Goal: Task Accomplishment & Management: Use online tool/utility

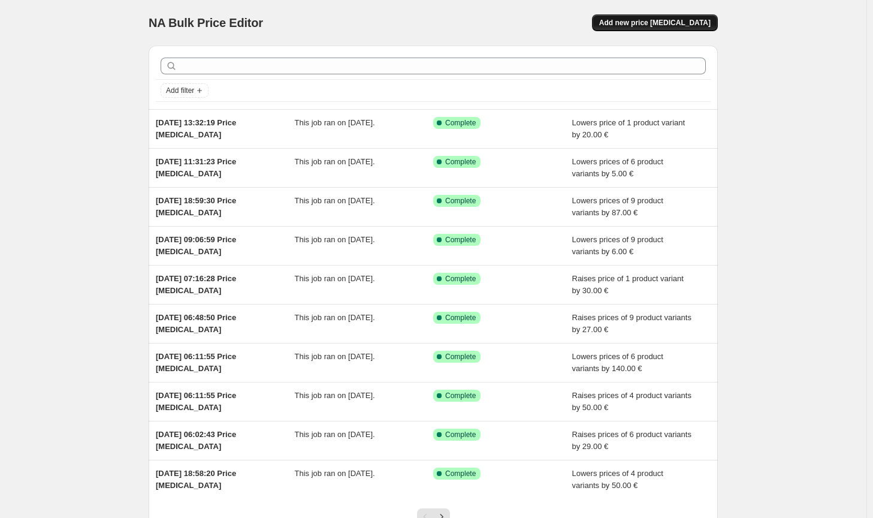
click at [649, 25] on span "Add new price [MEDICAL_DATA]" at bounding box center [656, 23] width 112 height 10
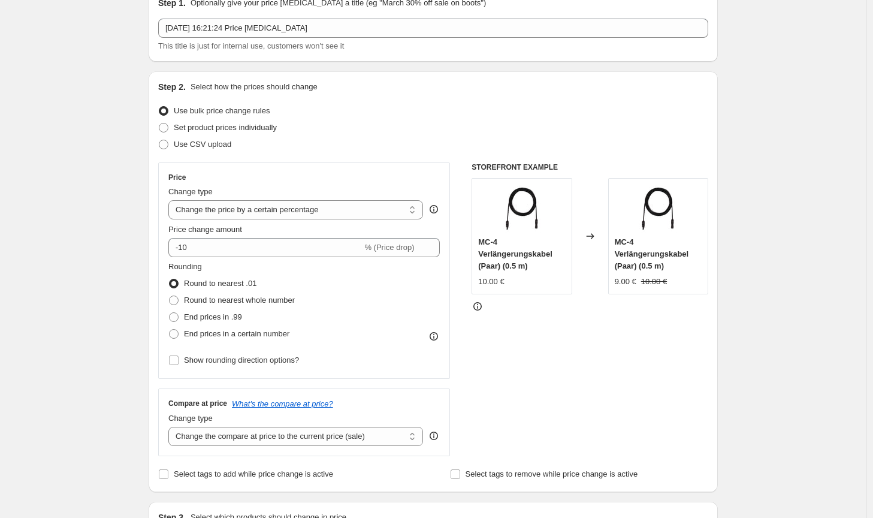
scroll to position [60, 0]
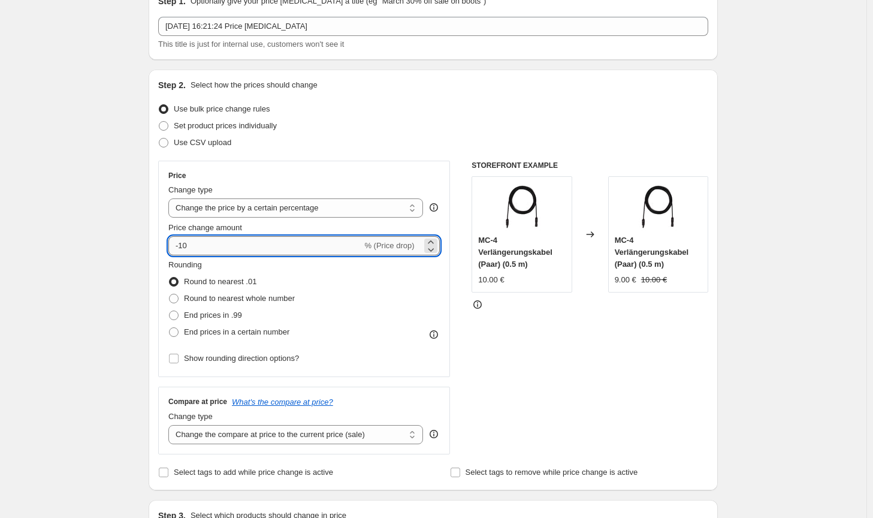
drag, startPoint x: 265, startPoint y: 247, endPoint x: 186, endPoint y: 246, distance: 79.1
click at [186, 246] on input "-10" at bounding box center [265, 245] width 194 height 19
drag, startPoint x: 261, startPoint y: 204, endPoint x: 262, endPoint y: 215, distance: 10.2
click at [261, 204] on select "Change the price to a certain amount Change the price by a certain amount Chang…" at bounding box center [295, 207] width 255 height 19
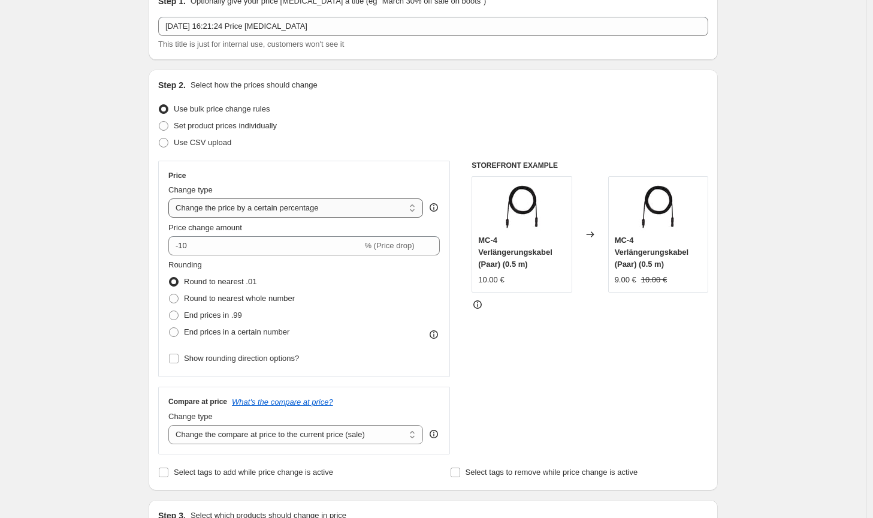
select select "by"
click at [171, 198] on select "Change the price to a certain amount Change the price by a certain amount Chang…" at bounding box center [295, 207] width 255 height 19
type input "-10.00"
click at [263, 296] on span "Round to nearest whole number" at bounding box center [239, 298] width 111 height 9
click at [170, 294] on input "Round to nearest whole number" at bounding box center [169, 294] width 1 height 1
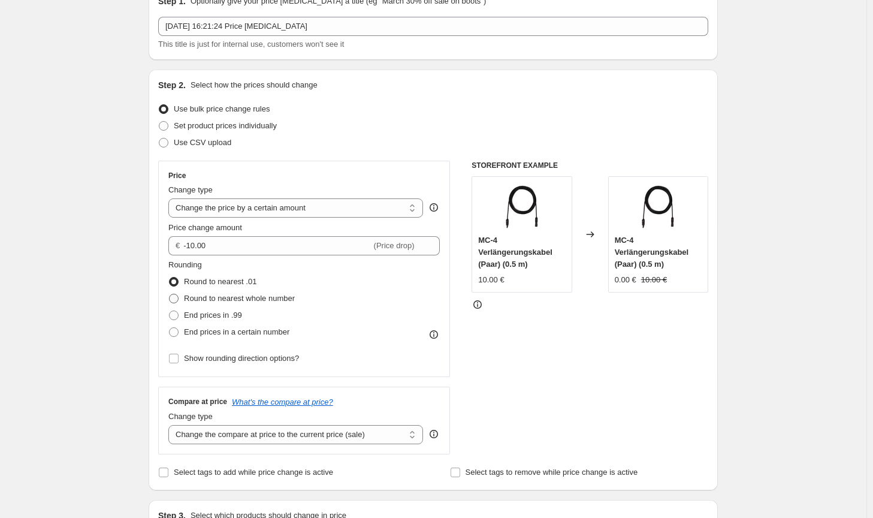
radio input "true"
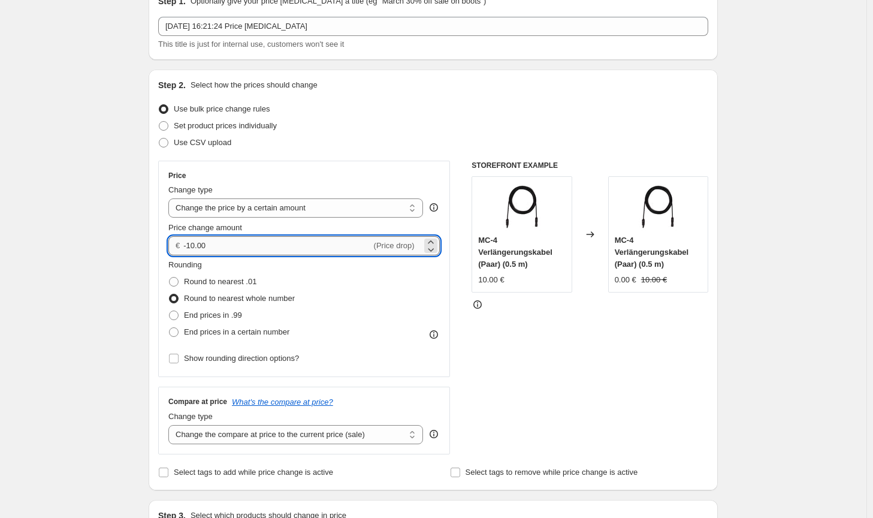
drag, startPoint x: 209, startPoint y: 249, endPoint x: 195, endPoint y: 245, distance: 14.3
click at [195, 245] on input "-10.00" at bounding box center [277, 245] width 188 height 19
type input "-196.00"
click at [350, 444] on select "Change the compare at price to the current price (sale) Change the compare at p…" at bounding box center [295, 434] width 255 height 19
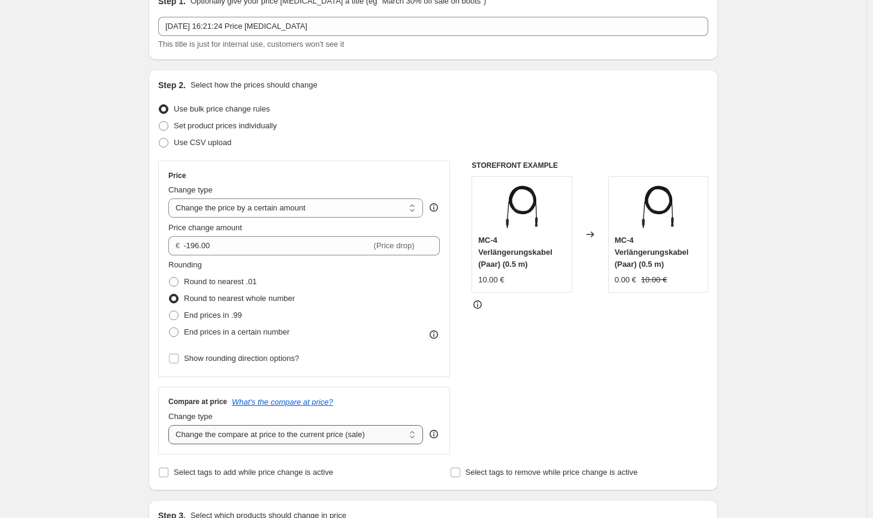
select select "no_change"
click at [171, 425] on select "Change the compare at price to the current price (sale) Change the compare at p…" at bounding box center [295, 434] width 255 height 19
click at [586, 412] on div "STOREFRONT EXAMPLE MC-4 Verlängerungskabel (Paar) (0.5 m) 10.00 € Changed to MC…" at bounding box center [590, 308] width 237 height 294
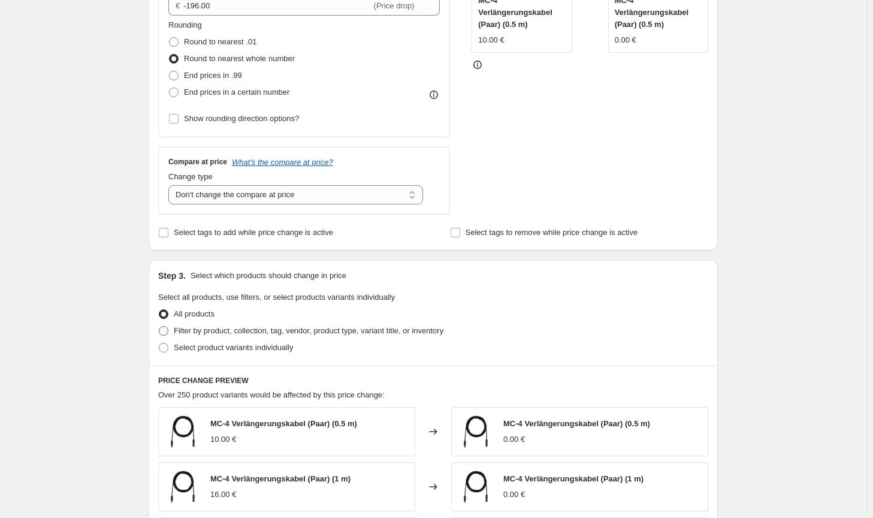
click at [395, 330] on span "Filter by product, collection, tag, vendor, product type, variant title, or inv…" at bounding box center [309, 330] width 270 height 9
click at [159, 327] on input "Filter by product, collection, tag, vendor, product type, variant title, or inv…" at bounding box center [159, 326] width 1 height 1
radio input "true"
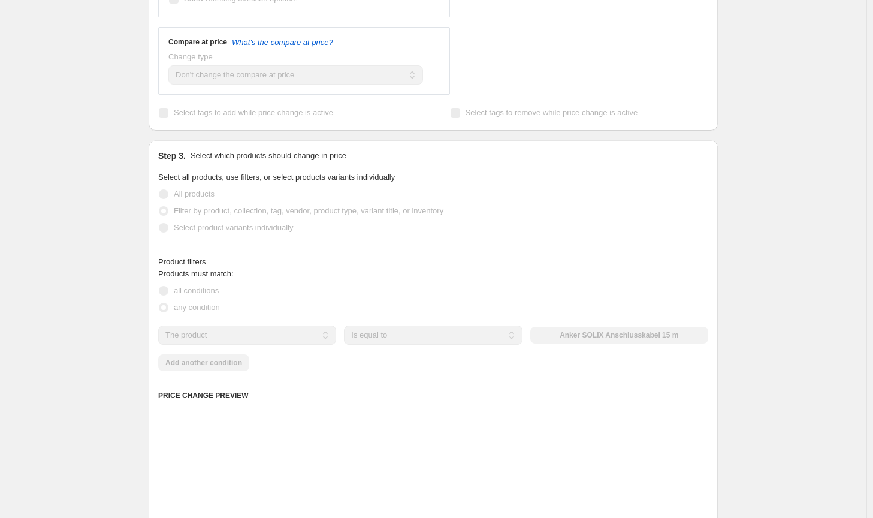
scroll to position [480, 0]
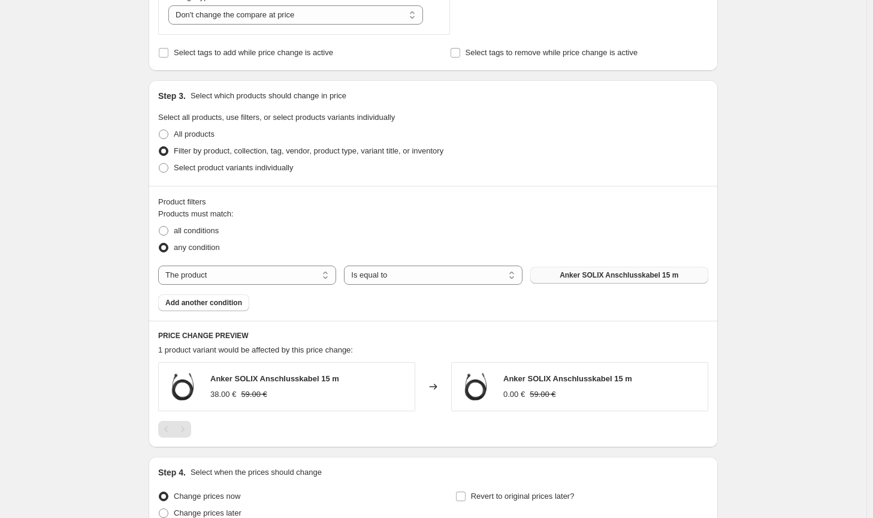
click at [586, 270] on button "Anker SOLIX Anschlusskabel 15 m" at bounding box center [620, 275] width 178 height 17
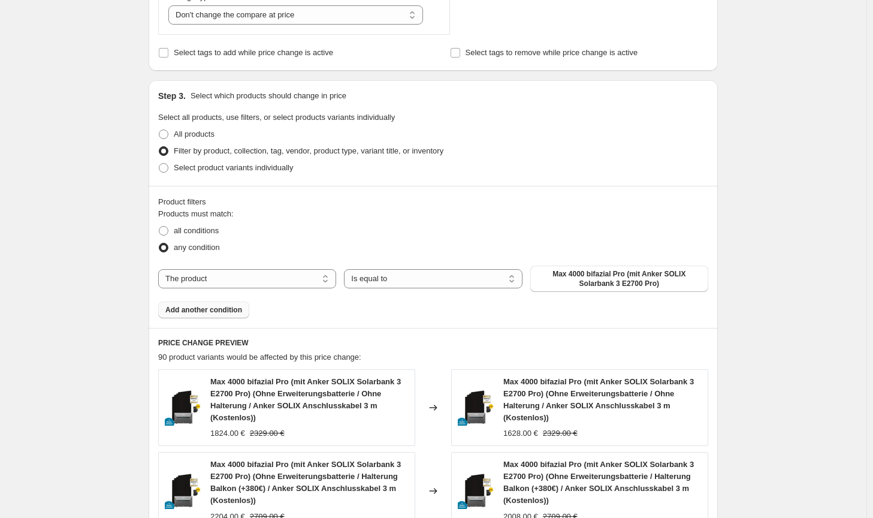
click at [227, 311] on span "Add another condition" at bounding box center [203, 310] width 77 height 10
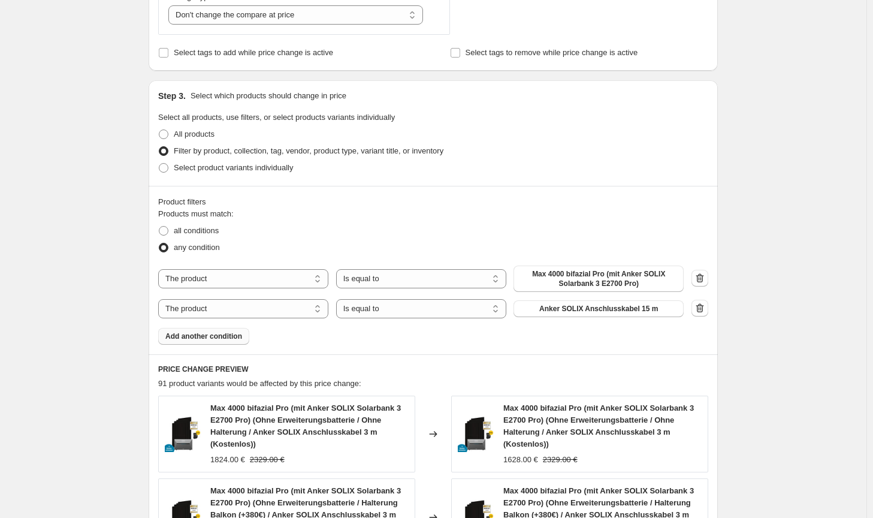
click at [628, 310] on span "Anker SOLIX Anschlusskabel 15 m" at bounding box center [599, 309] width 119 height 10
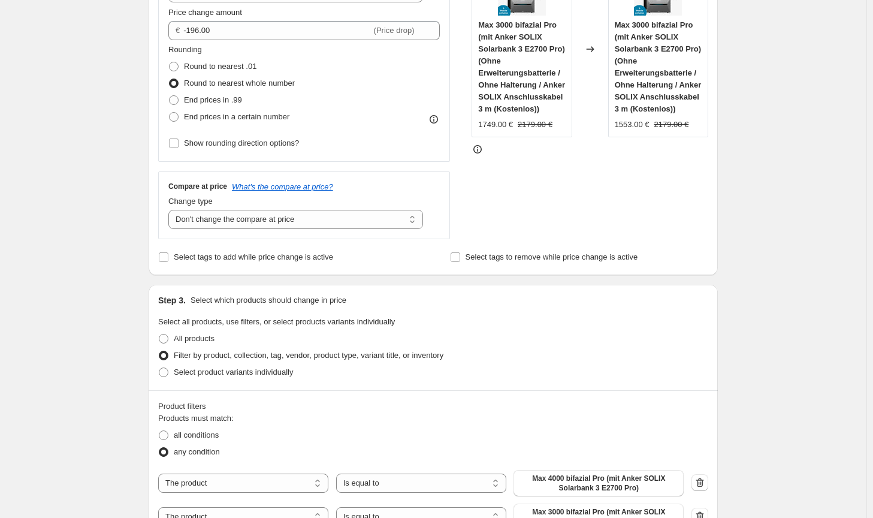
scroll to position [155, 0]
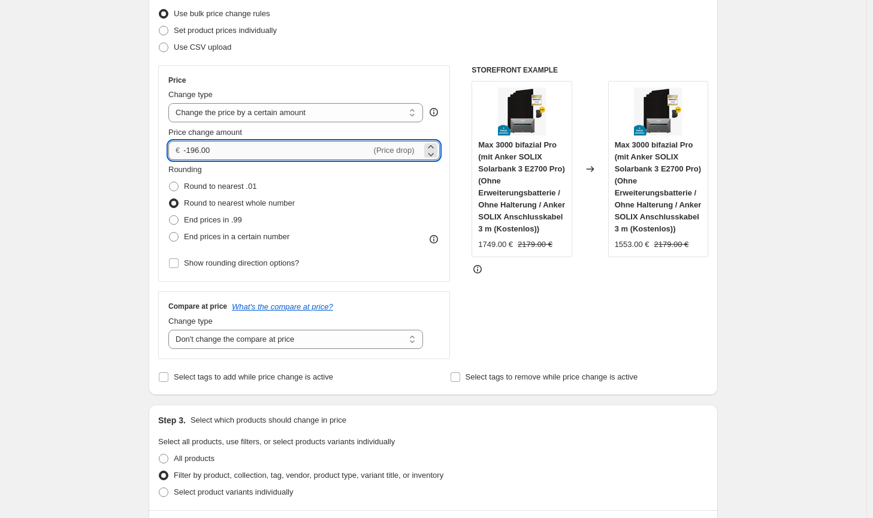
drag, startPoint x: 228, startPoint y: 151, endPoint x: 194, endPoint y: 147, distance: 34.4
click at [194, 147] on input "-196.00" at bounding box center [277, 150] width 188 height 19
type input "-125.00"
click at [670, 323] on div "STOREFRONT EXAMPLE Max 3000 bifazial Pro (mit Anker SOLIX Solarbank 3 E2700 Pro…" at bounding box center [590, 212] width 237 height 294
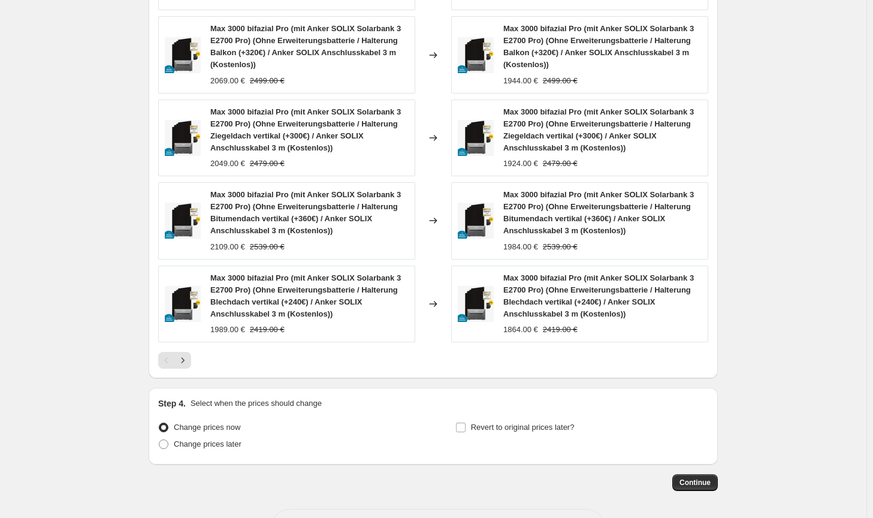
scroll to position [995, 0]
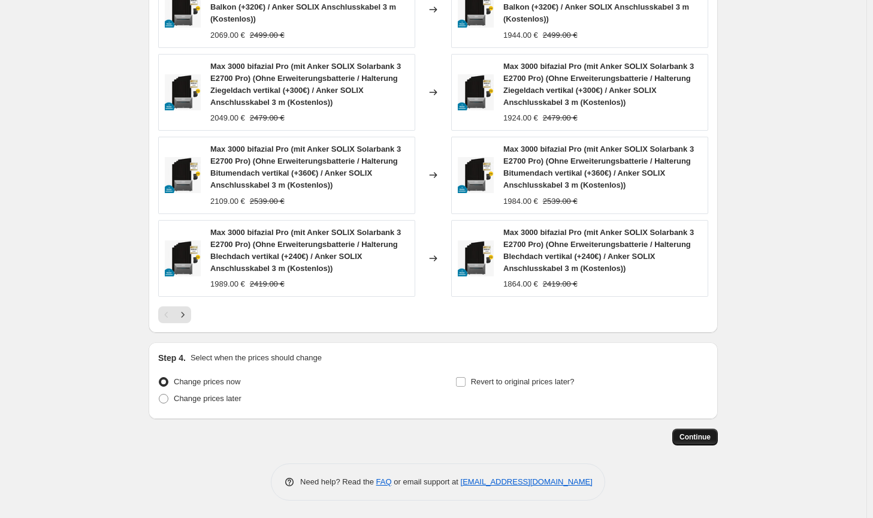
click at [705, 438] on span "Continue" at bounding box center [695, 437] width 31 height 10
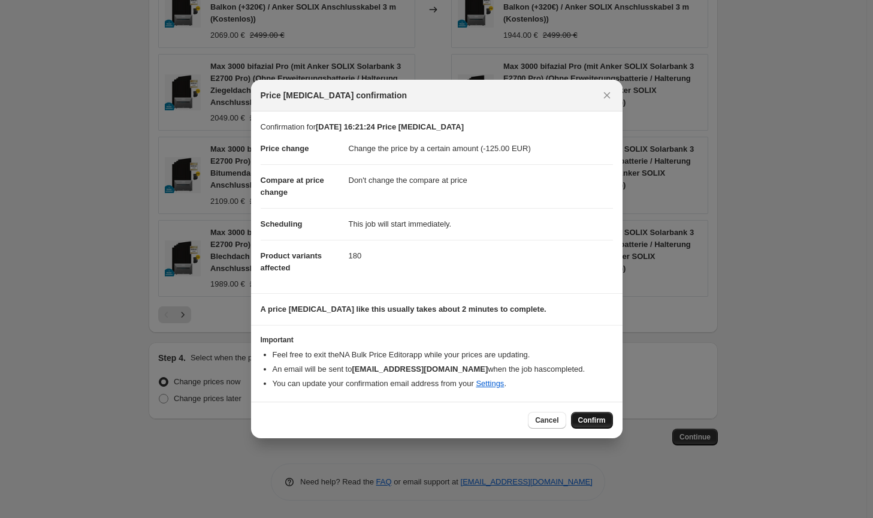
click at [583, 419] on span "Confirm" at bounding box center [593, 420] width 28 height 10
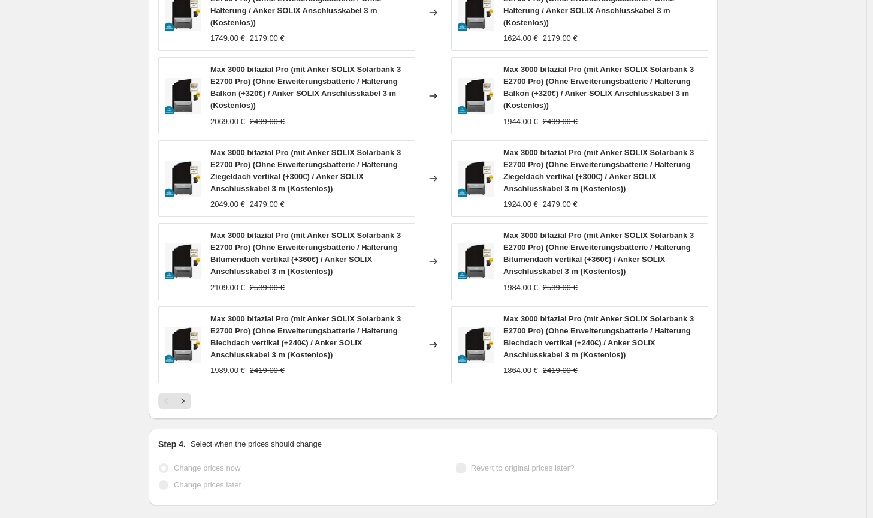
select select "by"
select select "no_change"
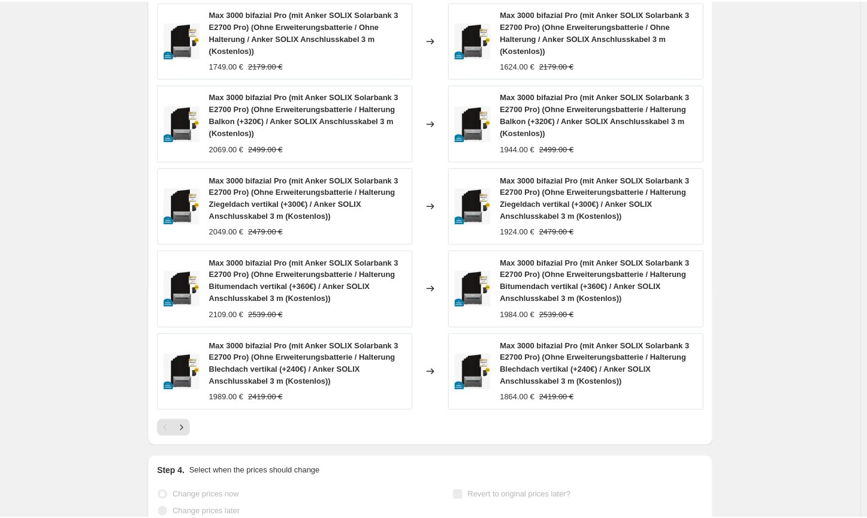
scroll to position [0, 0]
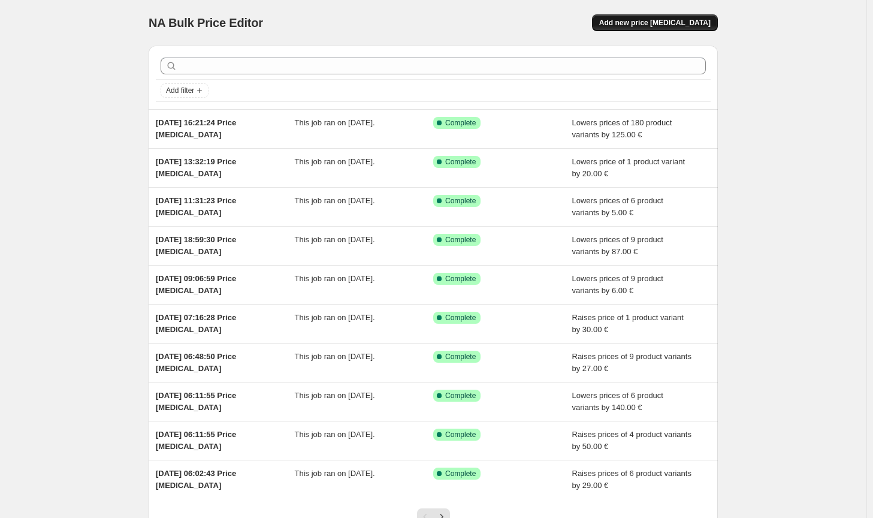
click at [664, 21] on span "Add new price [MEDICAL_DATA]" at bounding box center [656, 23] width 112 height 10
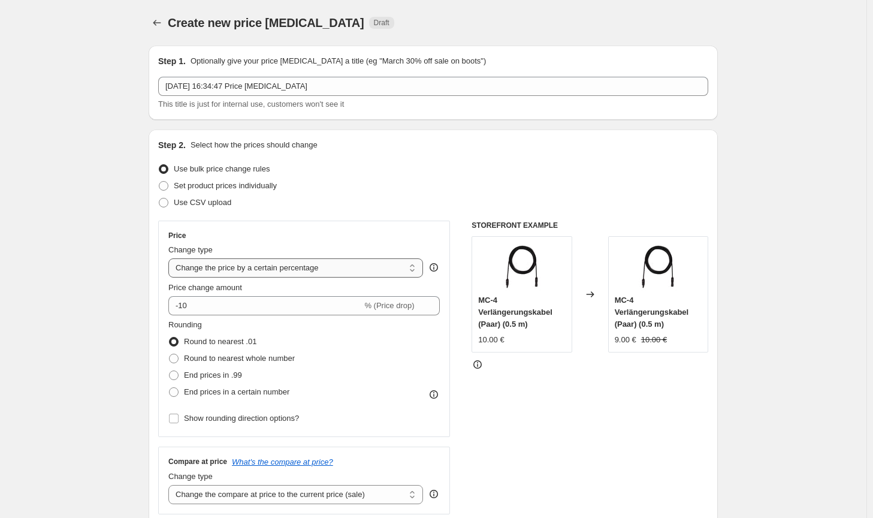
click at [342, 266] on select "Change the price to a certain amount Change the price by a certain amount Chang…" at bounding box center [295, 267] width 255 height 19
select select "by"
click at [171, 258] on select "Change the price to a certain amount Change the price by a certain amount Chang…" at bounding box center [295, 267] width 255 height 19
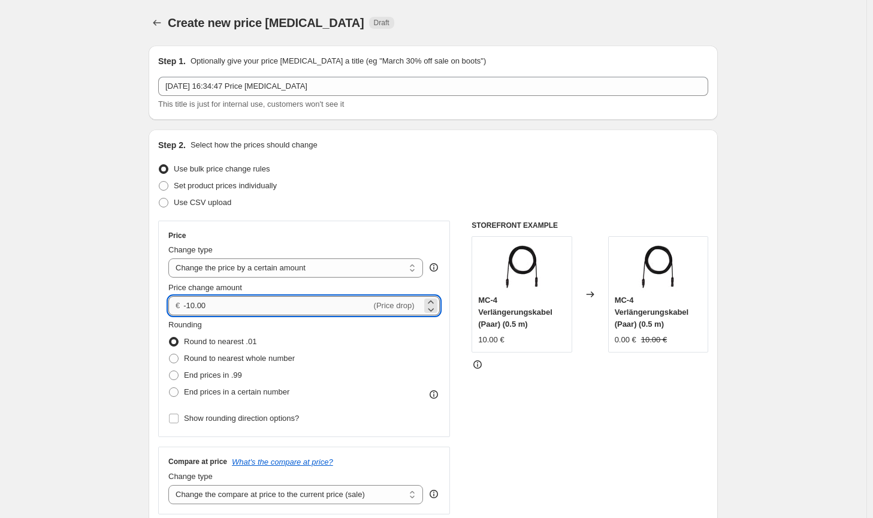
drag, startPoint x: 226, startPoint y: 311, endPoint x: 197, endPoint y: 306, distance: 29.1
click at [197, 306] on input "-10.00" at bounding box center [277, 305] width 188 height 19
type input "-100.00"
click at [251, 350] on label "Round to nearest whole number" at bounding box center [231, 358] width 126 height 17
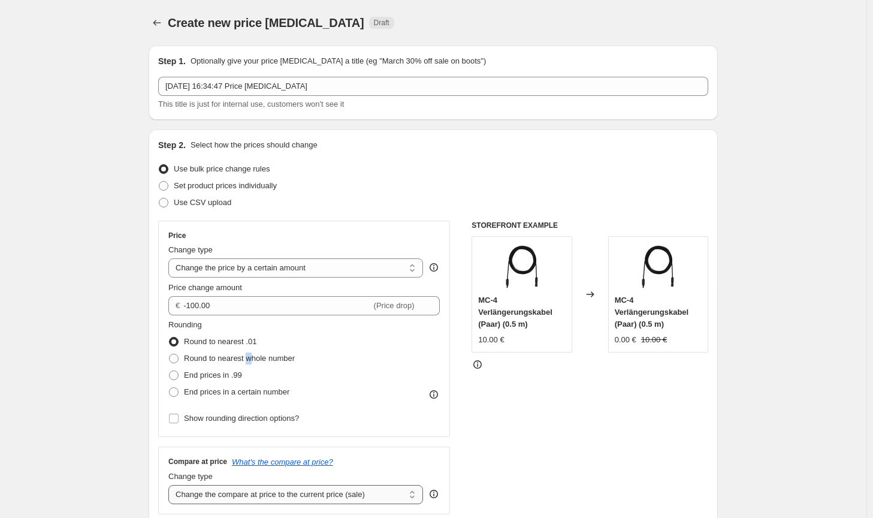
click at [339, 501] on select "Change the compare at price to the current price (sale) Change the compare at p…" at bounding box center [295, 494] width 255 height 19
select select "no_change"
click at [171, 485] on select "Change the compare at price to the current price (sale) Change the compare at p…" at bounding box center [295, 494] width 255 height 19
click at [591, 454] on div "STOREFRONT EXAMPLE MC-4 Verlängerungskabel (Paar) (0.5 m) 10.00 € Changed to MC…" at bounding box center [590, 368] width 237 height 294
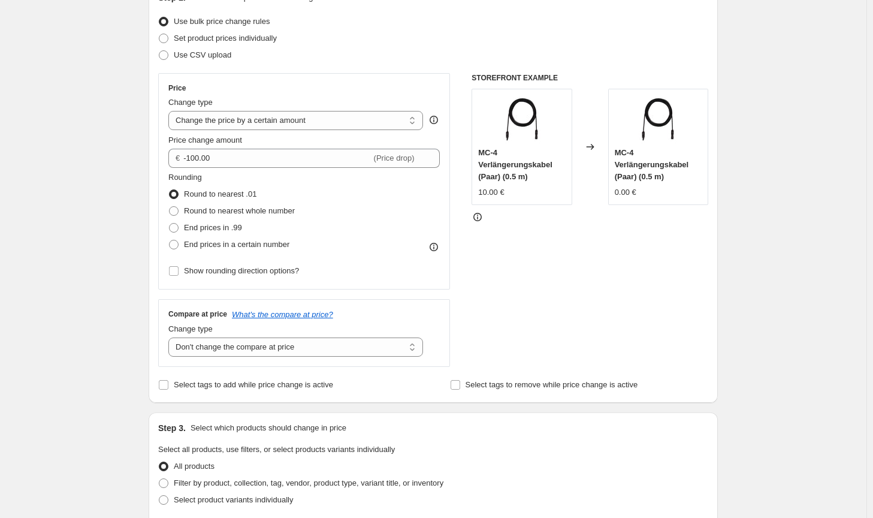
scroll to position [300, 0]
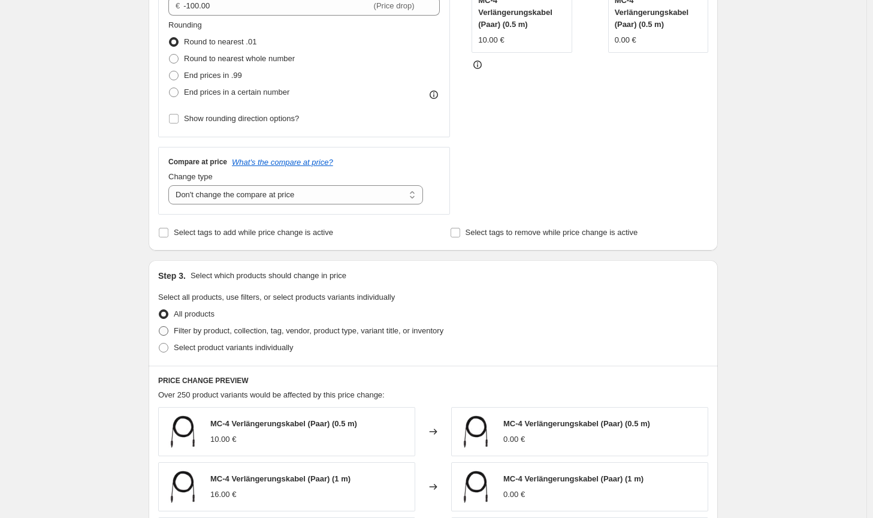
drag, startPoint x: 399, startPoint y: 327, endPoint x: 408, endPoint y: 332, distance: 10.2
click at [399, 326] on span "Filter by product, collection, tag, vendor, product type, variant title, or inv…" at bounding box center [309, 330] width 270 height 9
click at [159, 326] on input "Filter by product, collection, tag, vendor, product type, variant title, or inv…" at bounding box center [159, 326] width 1 height 1
radio input "true"
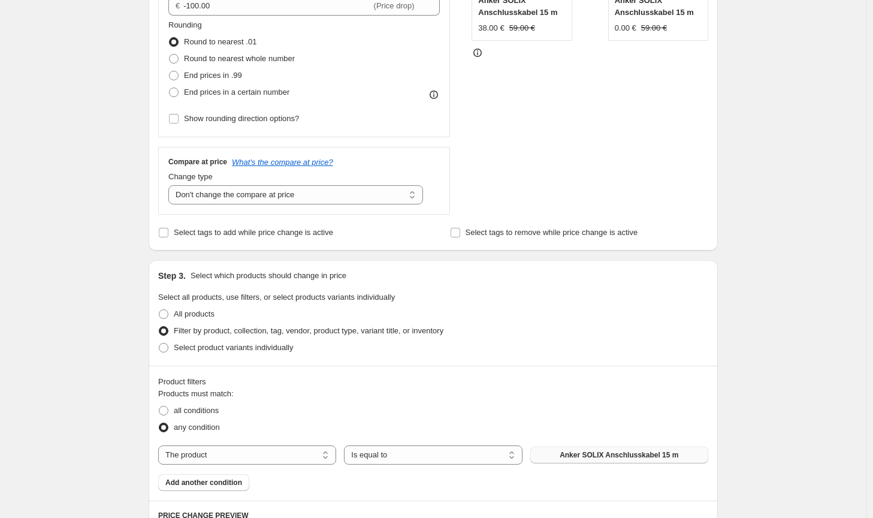
click at [601, 456] on span "Anker SOLIX Anschlusskabel 15 m" at bounding box center [619, 455] width 119 height 10
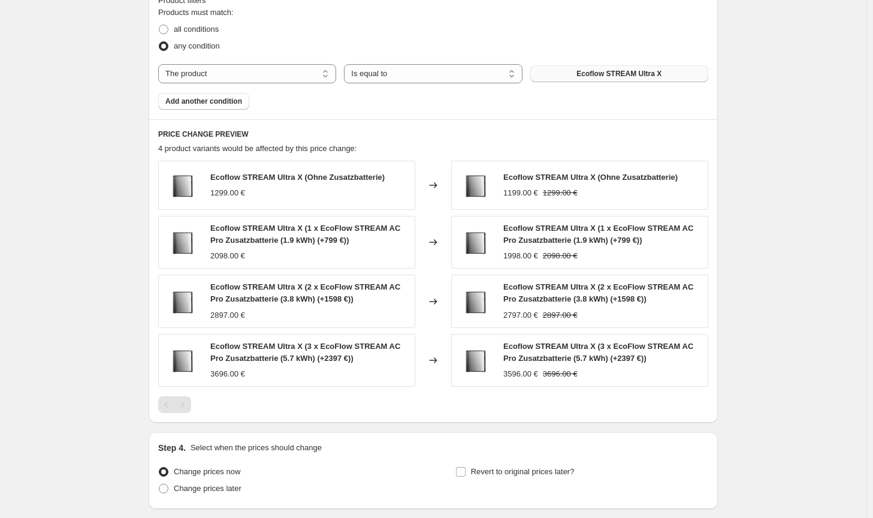
scroll to position [771, 0]
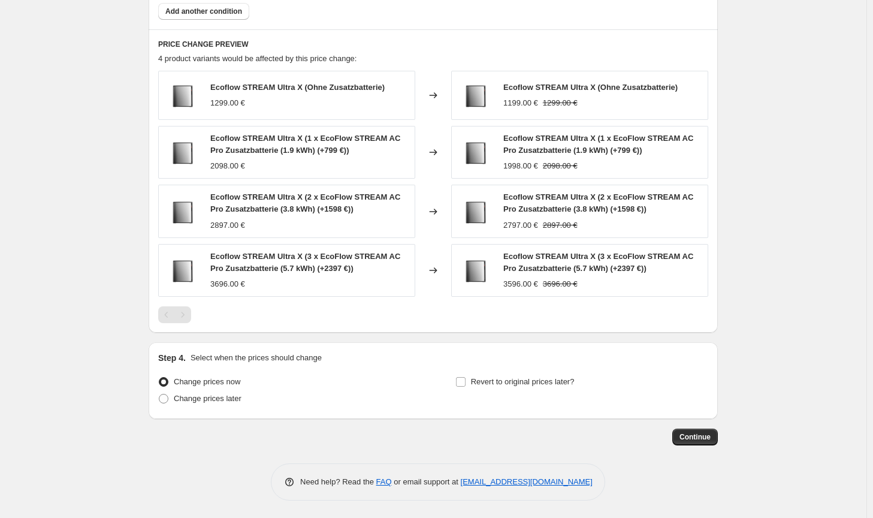
click at [700, 436] on span "Continue" at bounding box center [695, 437] width 31 height 10
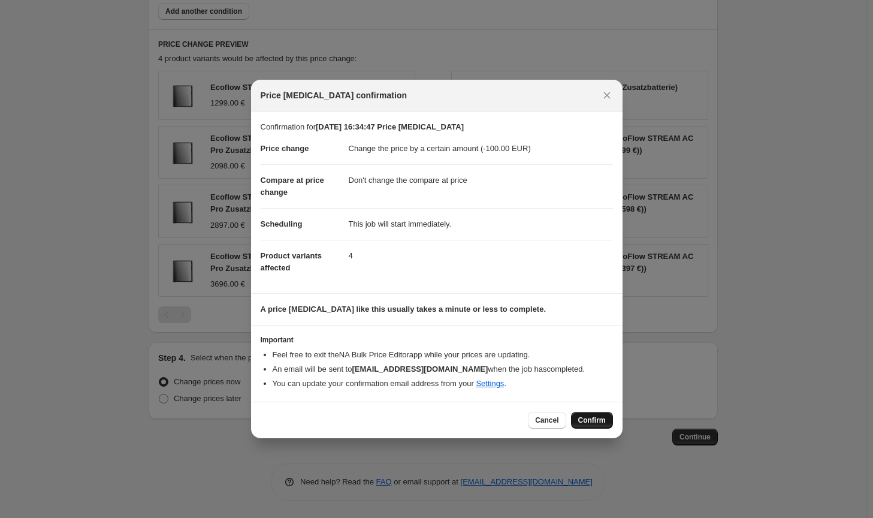
click at [591, 421] on span "Confirm" at bounding box center [593, 420] width 28 height 10
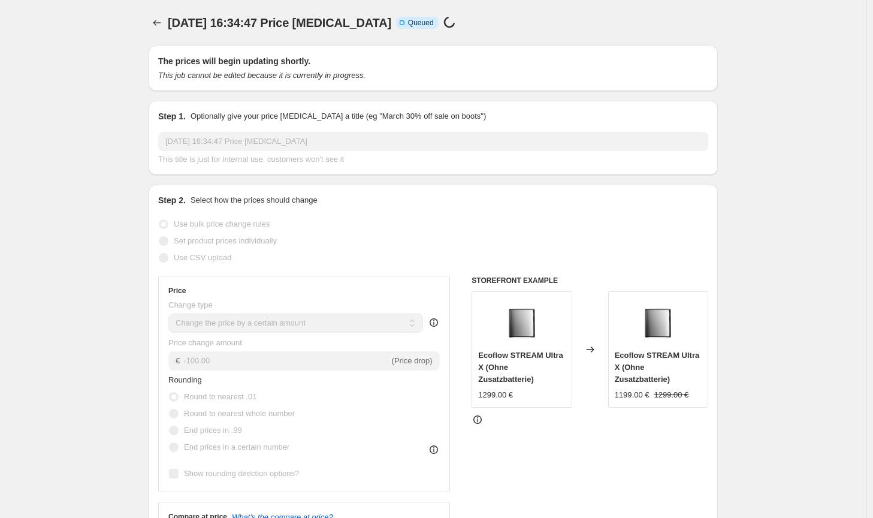
scroll to position [771, 0]
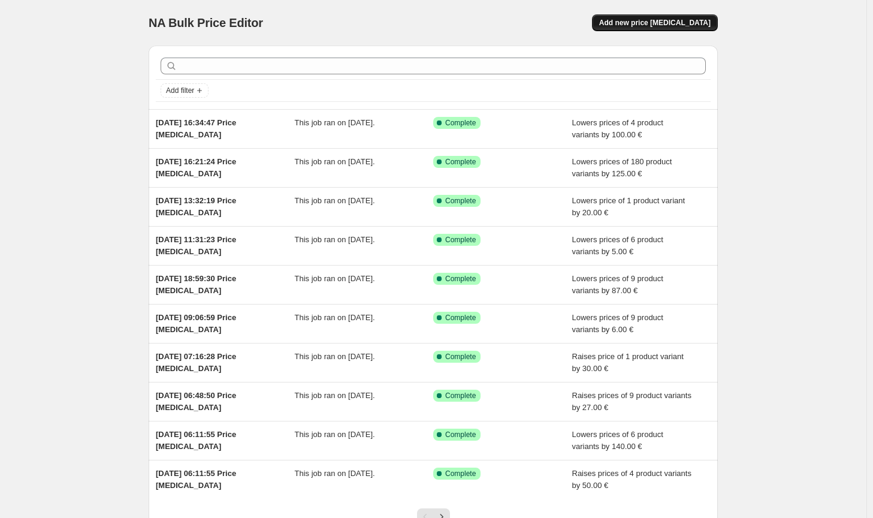
click at [695, 28] on button "Add new price [MEDICAL_DATA]" at bounding box center [655, 22] width 126 height 17
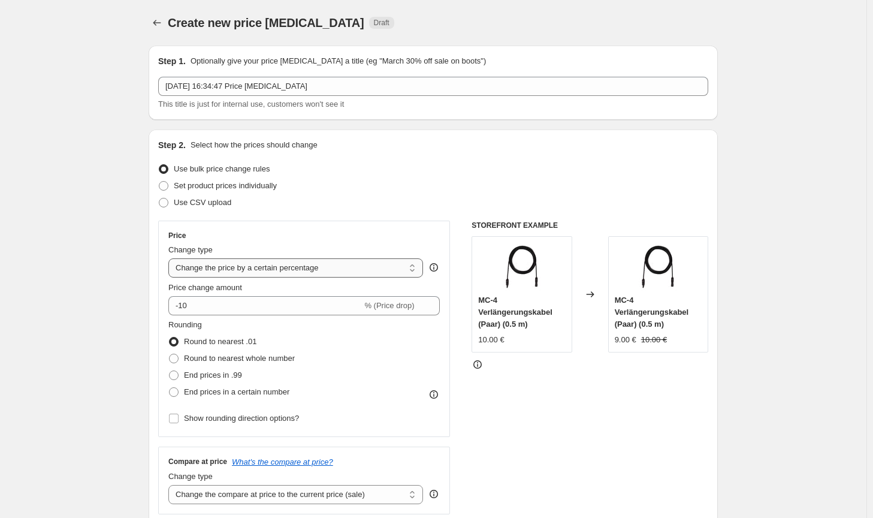
click at [306, 275] on select "Change the price to a certain amount Change the price by a certain amount Chang…" at bounding box center [295, 267] width 255 height 19
select select "by"
click at [171, 258] on select "Change the price to a certain amount Change the price by a certain amount Chang…" at bounding box center [295, 267] width 255 height 19
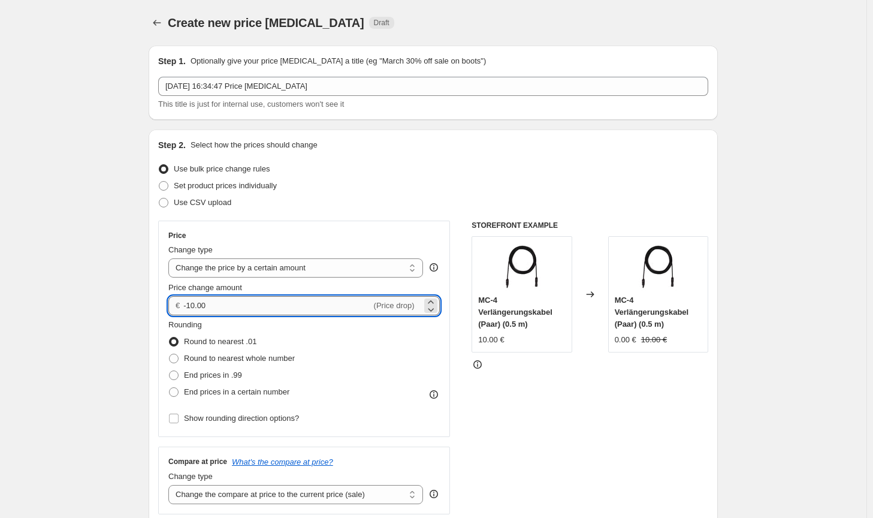
drag, startPoint x: 242, startPoint y: 307, endPoint x: 191, endPoint y: 308, distance: 51.0
click at [191, 308] on input "-10.00" at bounding box center [277, 305] width 188 height 19
type input "-30.00"
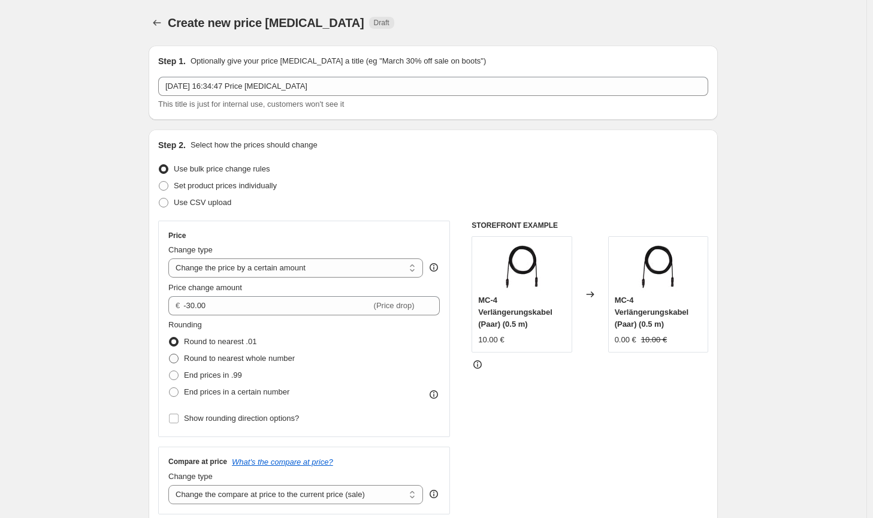
click at [259, 360] on span "Round to nearest whole number" at bounding box center [239, 358] width 111 height 9
click at [170, 354] on input "Round to nearest whole number" at bounding box center [169, 354] width 1 height 1
radio input "true"
click at [307, 496] on select "Change the compare at price to the current price (sale) Change the compare at p…" at bounding box center [295, 494] width 255 height 19
select select "no_change"
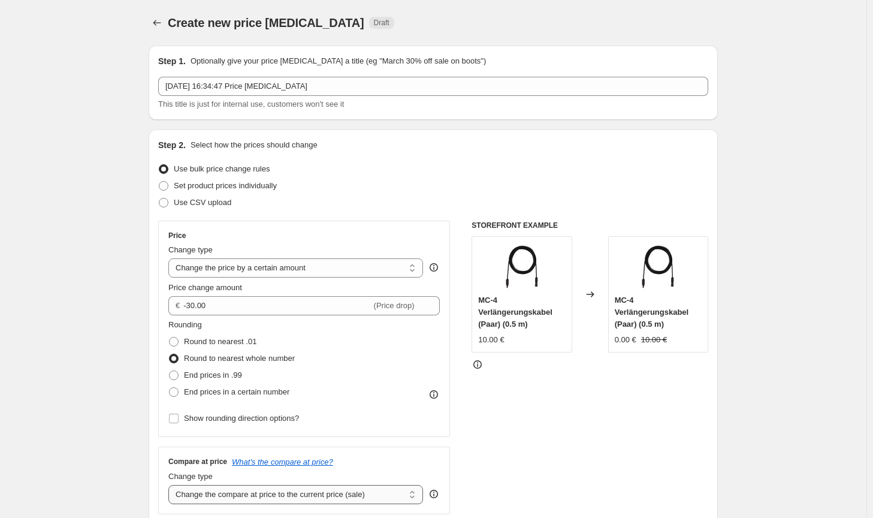
click at [171, 485] on select "Change the compare at price to the current price (sale) Change the compare at p…" at bounding box center [295, 494] width 255 height 19
click at [555, 460] on div "STOREFRONT EXAMPLE MC-4 Verlängerungskabel (Paar) (0.5 m) 10.00 € Changed to MC…" at bounding box center [590, 368] width 237 height 294
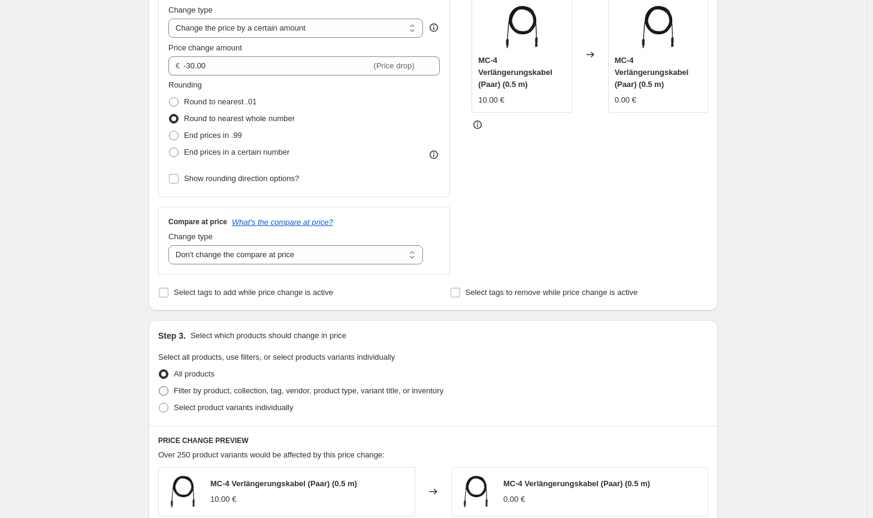
click at [378, 395] on span "Filter by product, collection, tag, vendor, product type, variant title, or inv…" at bounding box center [309, 390] width 270 height 9
click at [159, 387] on input "Filter by product, collection, tag, vendor, product type, variant title, or inv…" at bounding box center [159, 386] width 1 height 1
radio input "true"
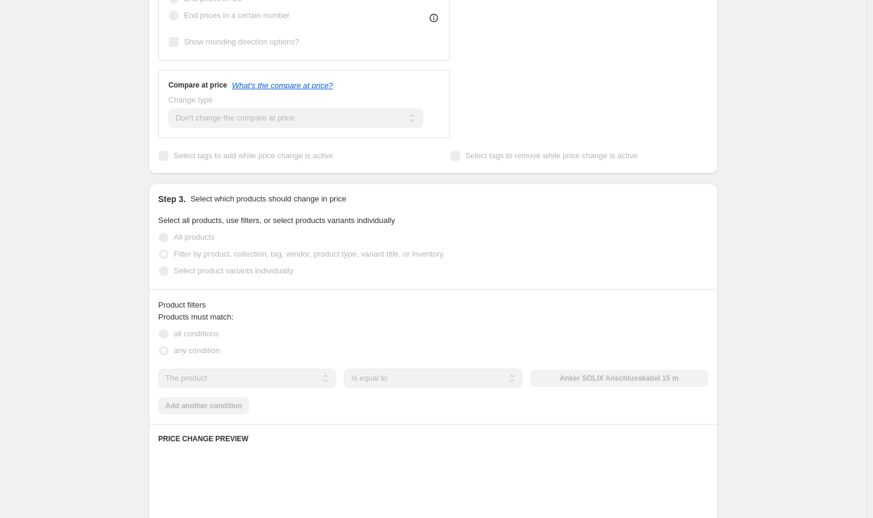
scroll to position [420, 0]
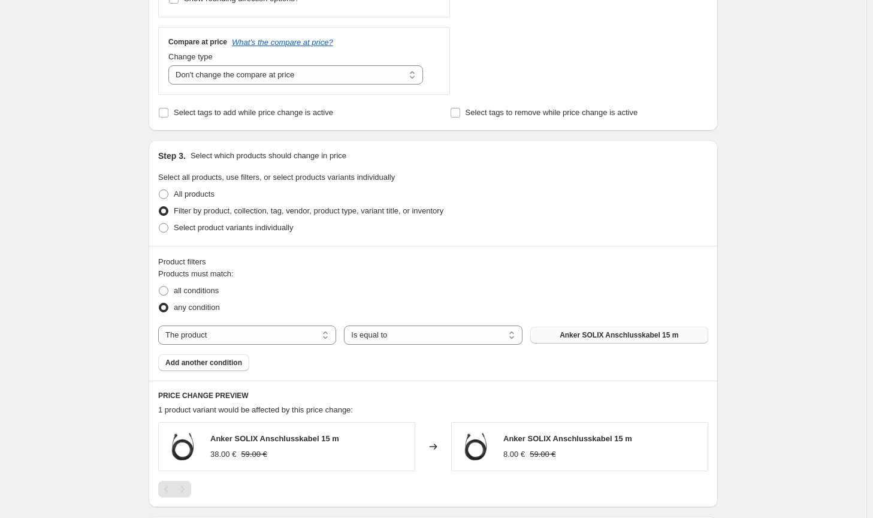
click at [580, 329] on button "Anker SOLIX Anschlusskabel 15 m" at bounding box center [620, 335] width 178 height 17
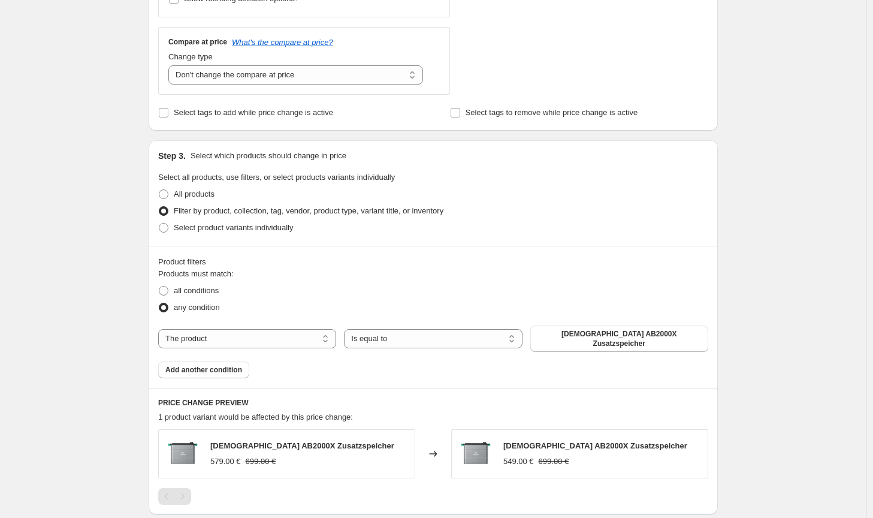
scroll to position [595, 0]
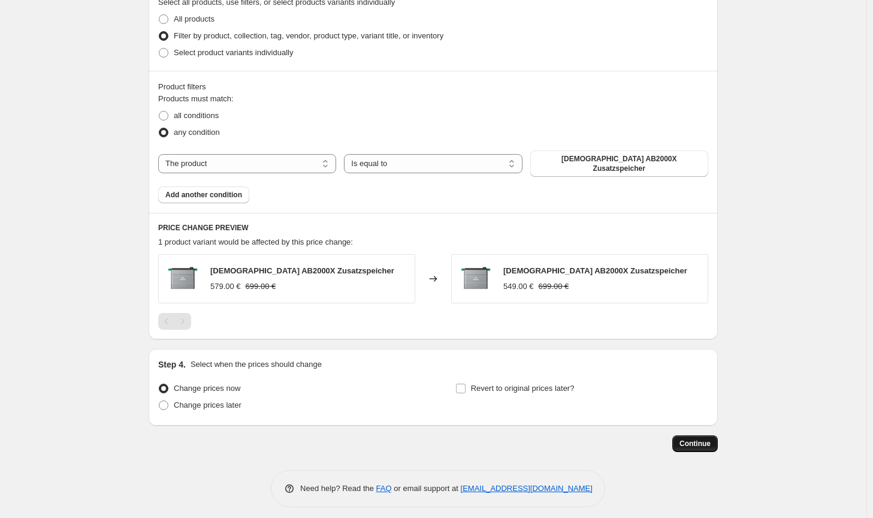
click at [677, 435] on button "Continue" at bounding box center [696, 443] width 46 height 17
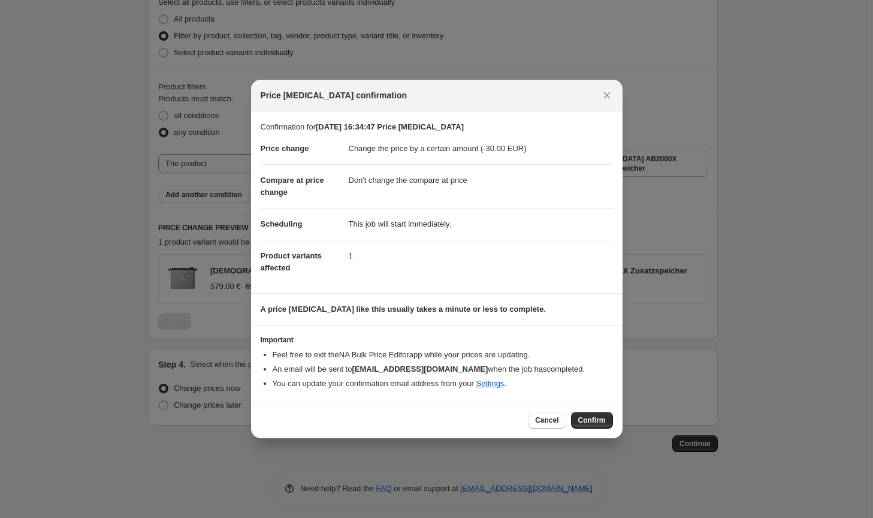
click at [583, 417] on div "Cancel Confirm" at bounding box center [570, 420] width 85 height 17
click at [583, 417] on span "Confirm" at bounding box center [593, 420] width 28 height 10
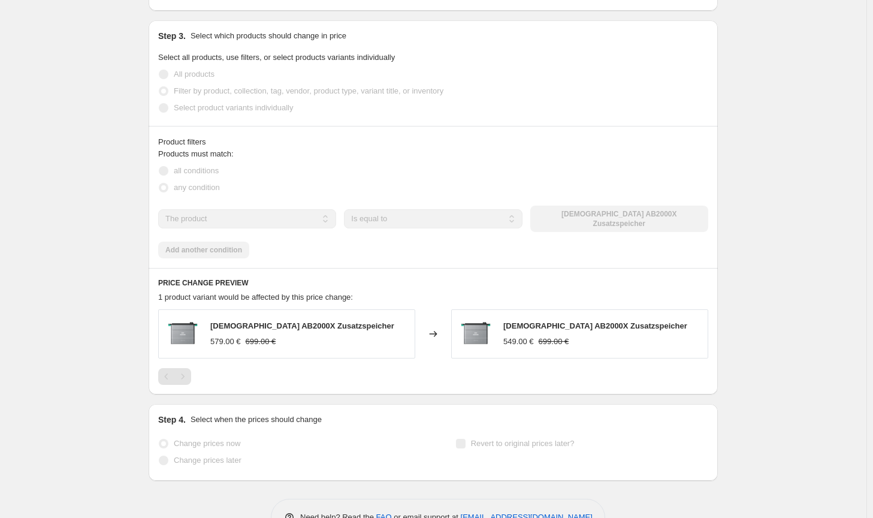
scroll to position [626, 0]
select select "by"
select select "no_change"
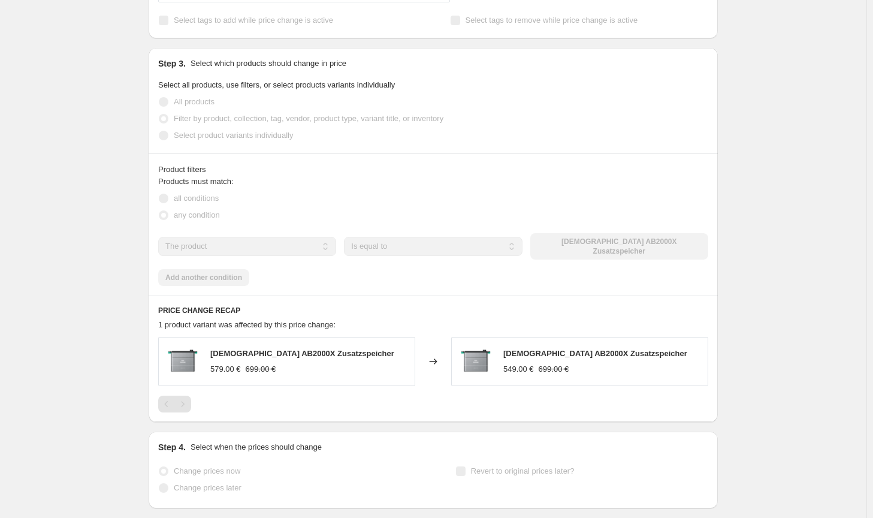
scroll to position [0, 0]
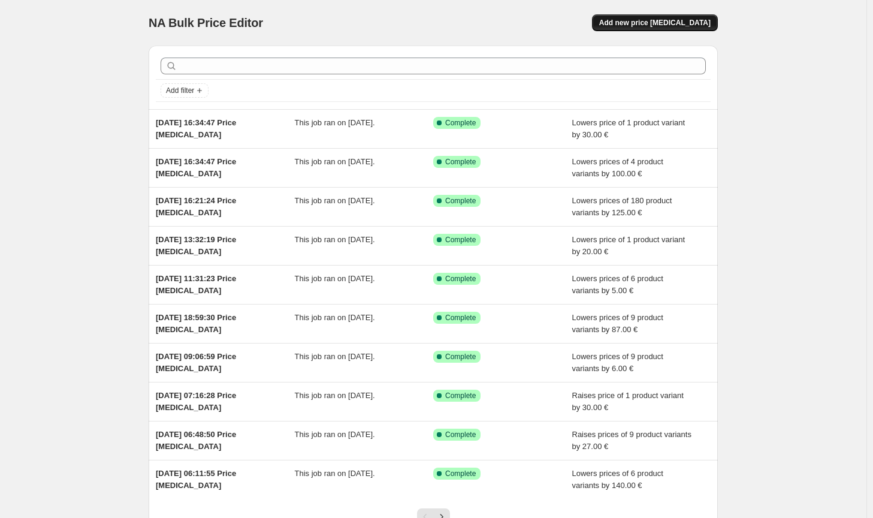
click at [667, 20] on span "Add new price [MEDICAL_DATA]" at bounding box center [656, 23] width 112 height 10
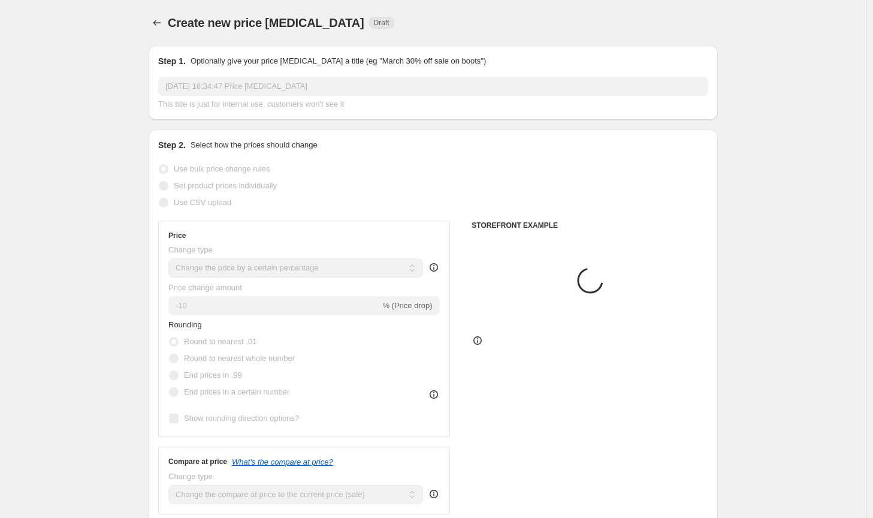
click at [309, 279] on div "Price Change type Change the price to a certain amount Change the price by a ce…" at bounding box center [304, 329] width 272 height 196
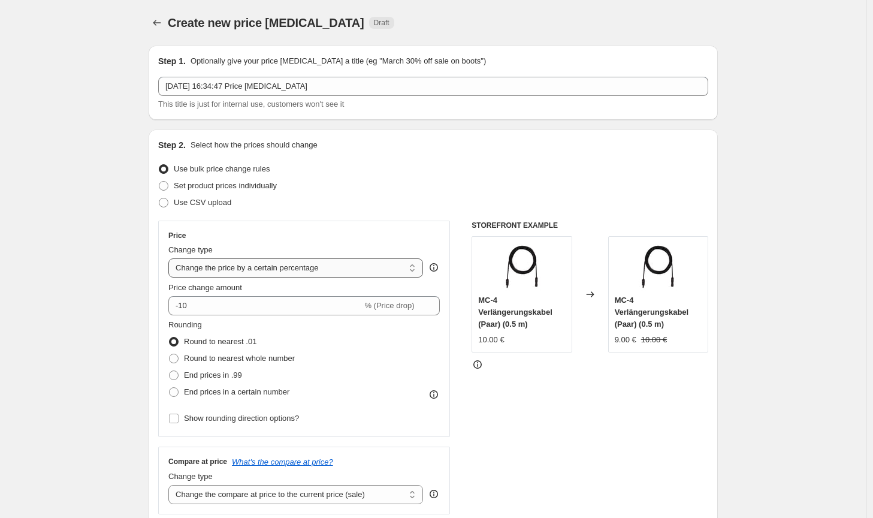
click at [314, 276] on select "Change the price to a certain amount Change the price by a certain amount Chang…" at bounding box center [295, 267] width 255 height 19
select select "by"
click at [171, 258] on select "Change the price to a certain amount Change the price by a certain amount Chang…" at bounding box center [295, 267] width 255 height 19
type input "-10.00"
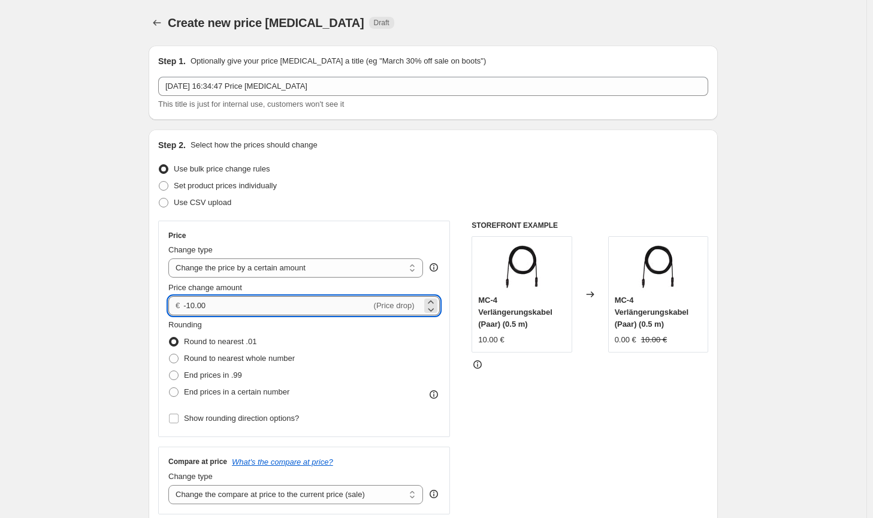
drag, startPoint x: 251, startPoint y: 305, endPoint x: 190, endPoint y: 304, distance: 60.6
click at [190, 304] on input "-10.00" at bounding box center [277, 305] width 188 height 19
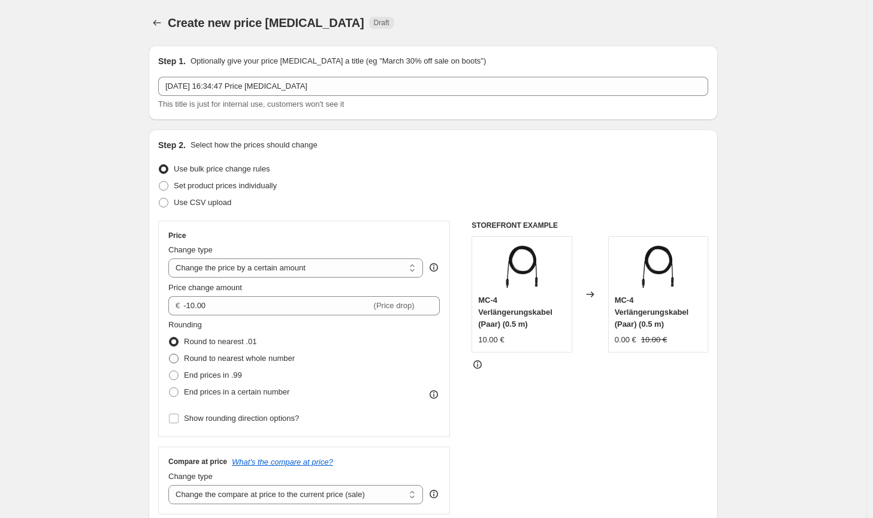
click at [249, 362] on span "Round to nearest whole number" at bounding box center [239, 358] width 111 height 9
click at [170, 354] on input "Round to nearest whole number" at bounding box center [169, 354] width 1 height 1
radio input "true"
click at [341, 502] on select "Change the compare at price to the current price (sale) Change the compare at p…" at bounding box center [295, 494] width 255 height 19
select select "no_change"
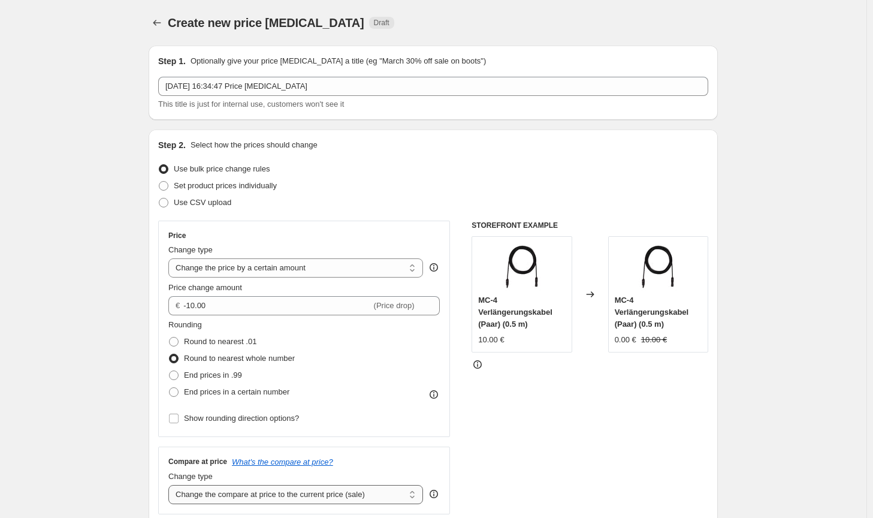
click at [171, 485] on select "Change the compare at price to the current price (sale) Change the compare at p…" at bounding box center [295, 494] width 255 height 19
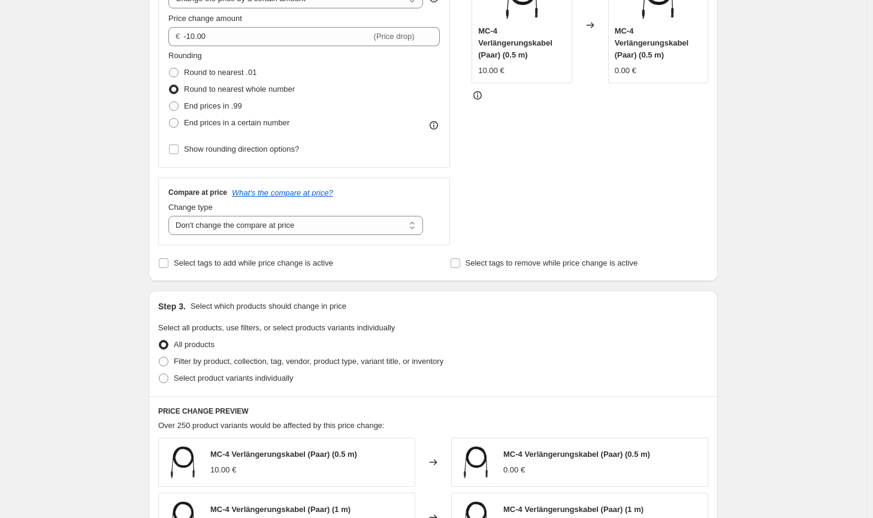
scroll to position [300, 0]
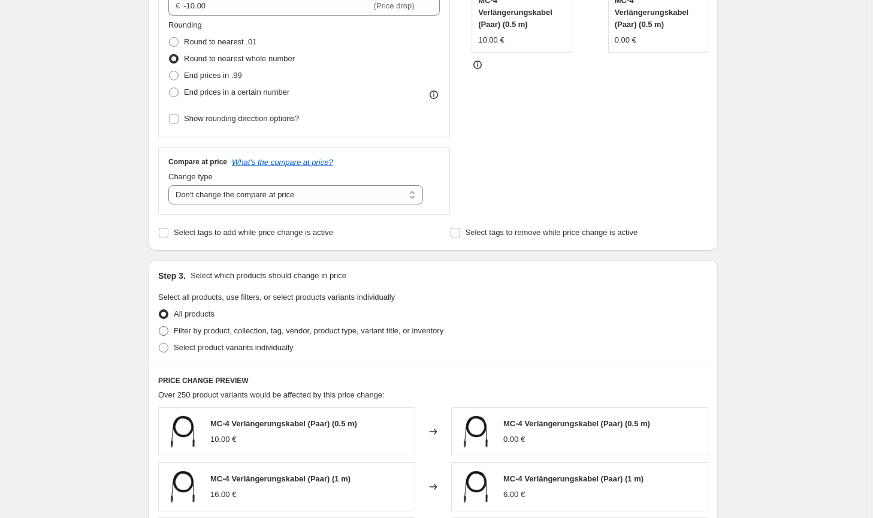
click at [400, 336] on span "Filter by product, collection, tag, vendor, product type, variant title, or inv…" at bounding box center [309, 331] width 270 height 12
click at [159, 327] on input "Filter by product, collection, tag, vendor, product type, variant title, or inv…" at bounding box center [159, 326] width 1 height 1
radio input "true"
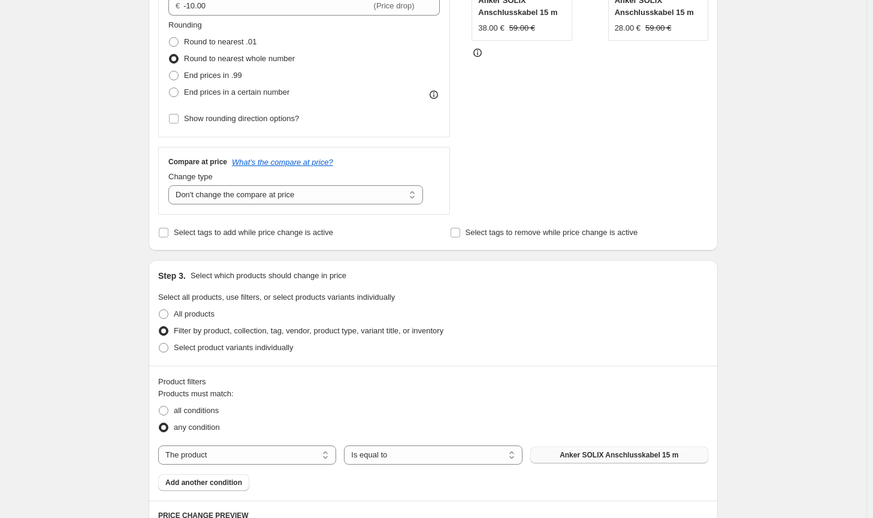
click at [567, 447] on button "Anker SOLIX Anschlusskabel 15 m" at bounding box center [620, 455] width 178 height 17
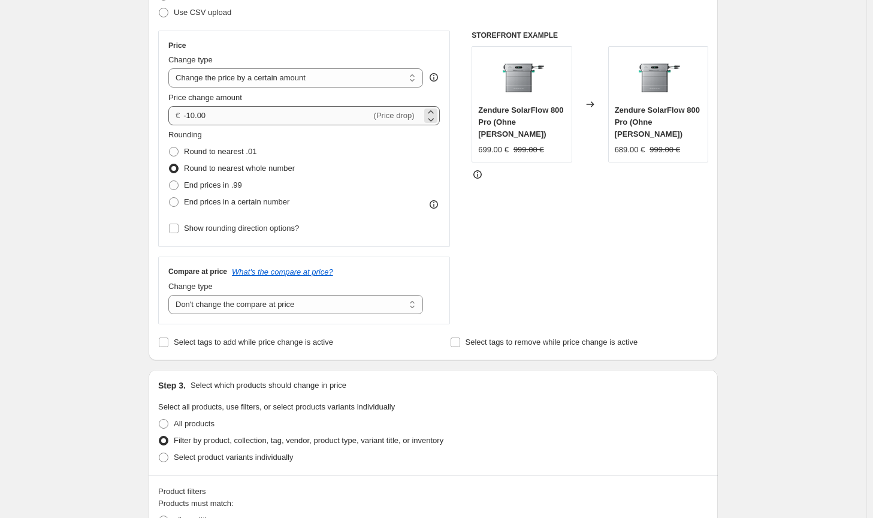
scroll to position [180, 0]
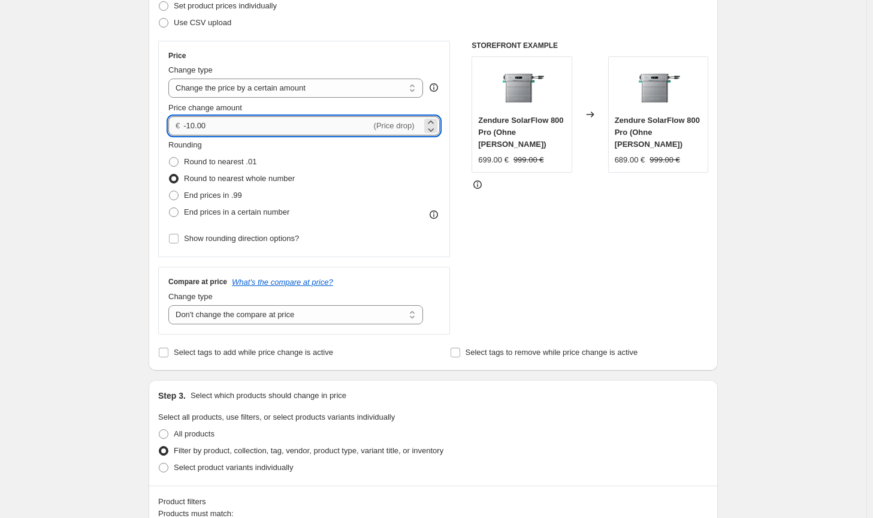
click at [190, 123] on input "-10.00" at bounding box center [277, 125] width 188 height 19
click at [197, 126] on input "-20.00" at bounding box center [277, 125] width 188 height 19
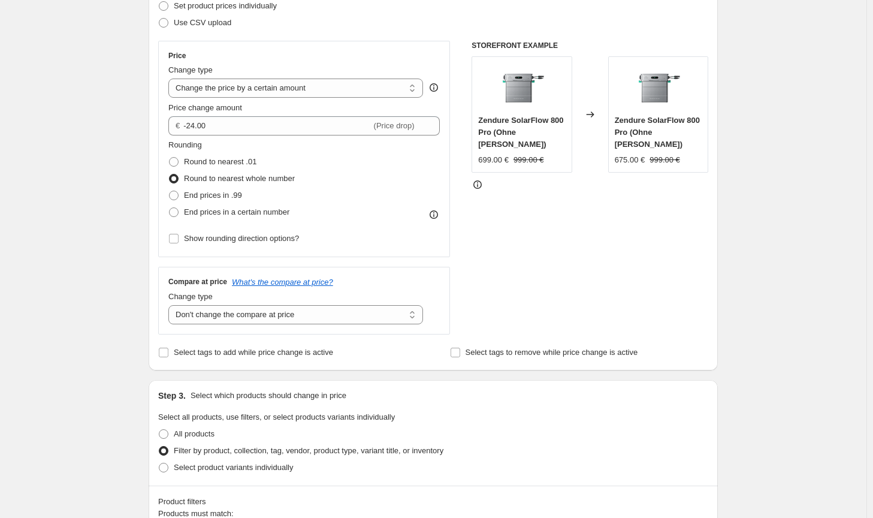
click at [536, 251] on div "STOREFRONT EXAMPLE Zendure SolarFlow 800 Pro (Ohne [PERSON_NAME]) 699.00 € 999.…" at bounding box center [590, 188] width 237 height 294
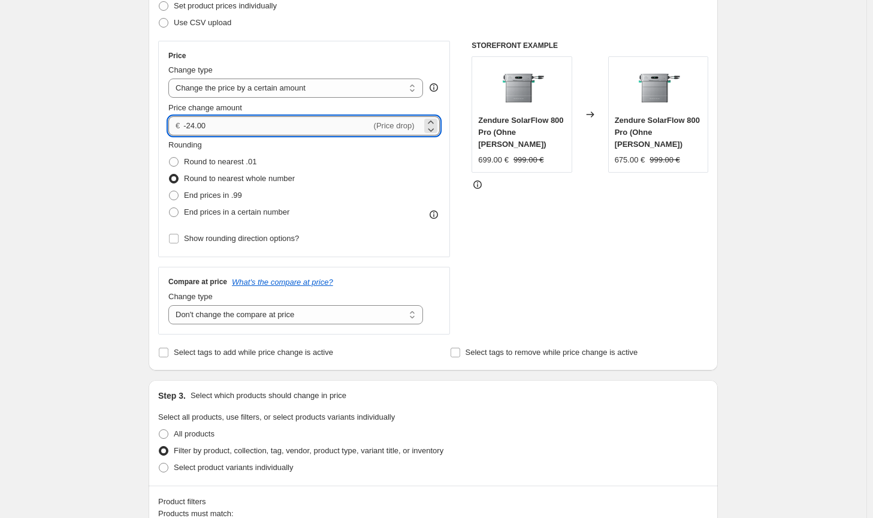
click at [193, 125] on input "-24.00" at bounding box center [277, 125] width 188 height 19
click at [191, 124] on input "-24.00" at bounding box center [277, 125] width 188 height 19
click at [194, 125] on input "-34.00" at bounding box center [277, 125] width 188 height 19
type input "-32.00"
click at [511, 255] on div "STOREFRONT EXAMPLE Zendure SolarFlow 800 Pro (Ohne [PERSON_NAME]) 699.00 € 999.…" at bounding box center [590, 188] width 237 height 294
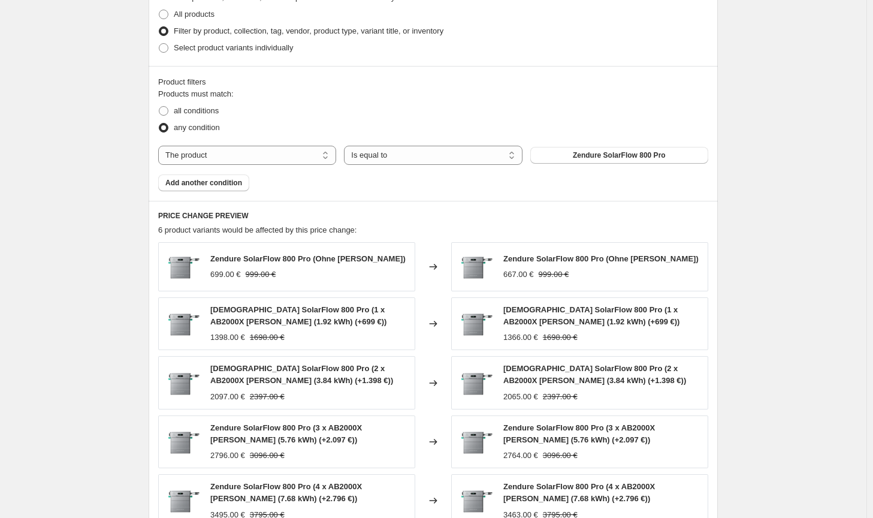
scroll to position [830, 0]
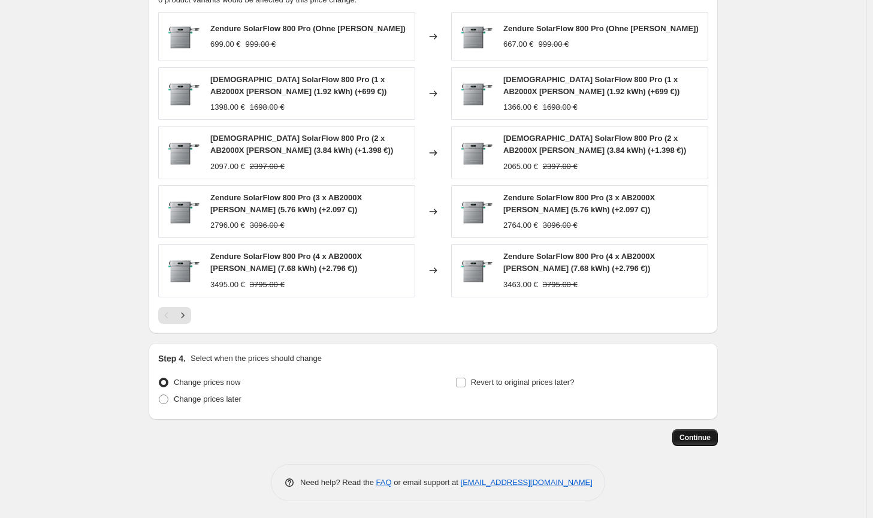
click at [689, 442] on button "Continue" at bounding box center [696, 437] width 46 height 17
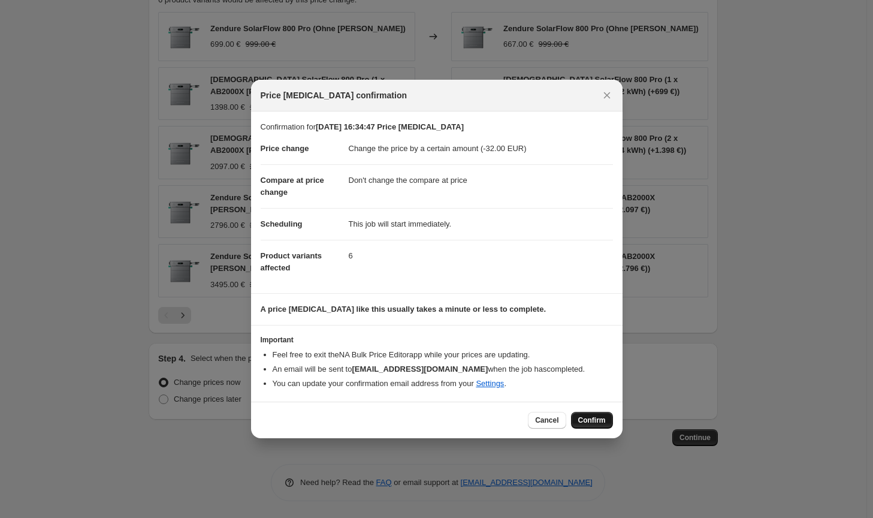
click at [589, 419] on span "Confirm" at bounding box center [593, 420] width 28 height 10
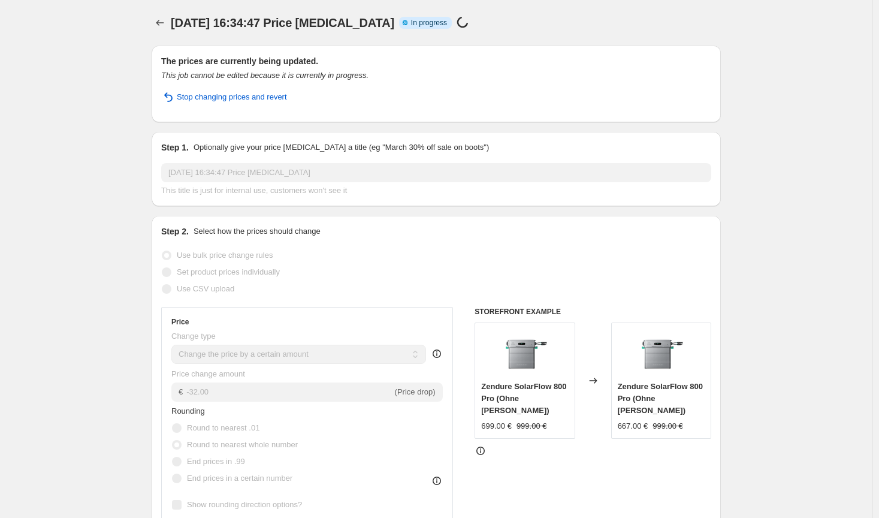
select select "by"
select select "no_change"
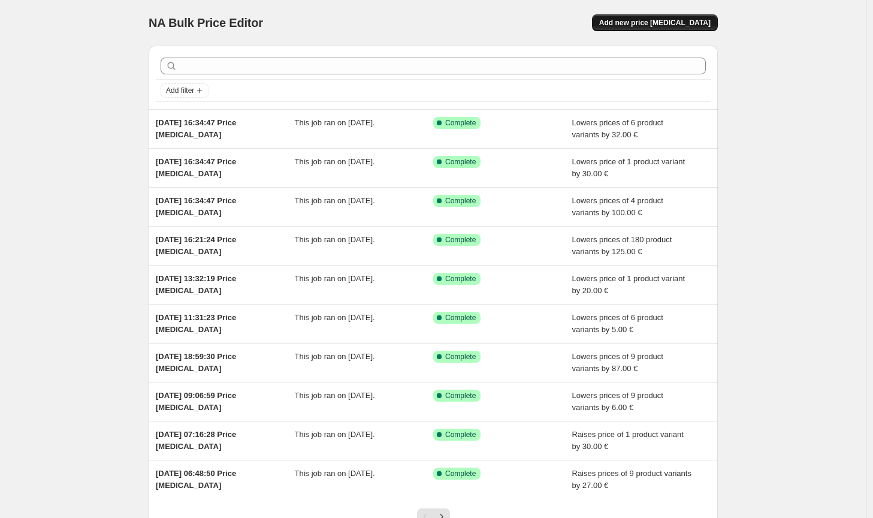
click at [662, 23] on span "Add new price [MEDICAL_DATA]" at bounding box center [656, 23] width 112 height 10
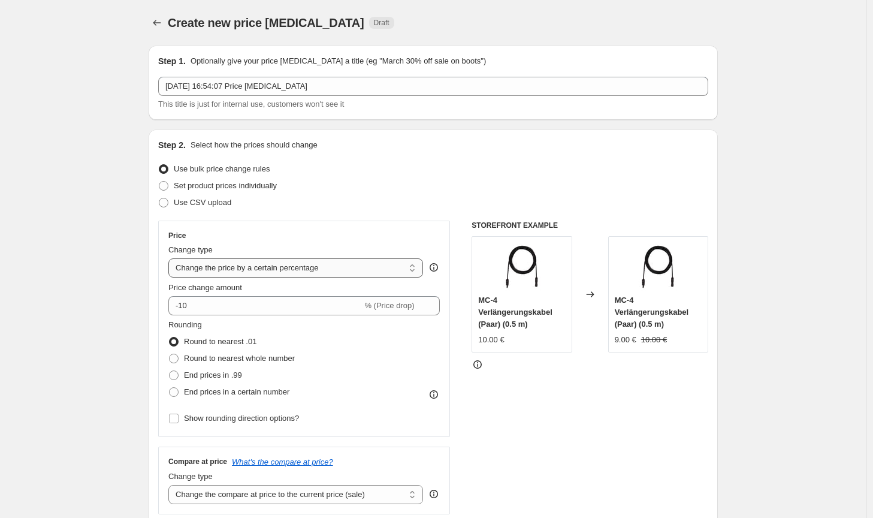
click at [317, 263] on select "Change the price to a certain amount Change the price by a certain amount Chang…" at bounding box center [295, 267] width 255 height 19
select select "by"
click at [171, 258] on select "Change the price to a certain amount Change the price by a certain amount Chang…" at bounding box center [295, 267] width 255 height 19
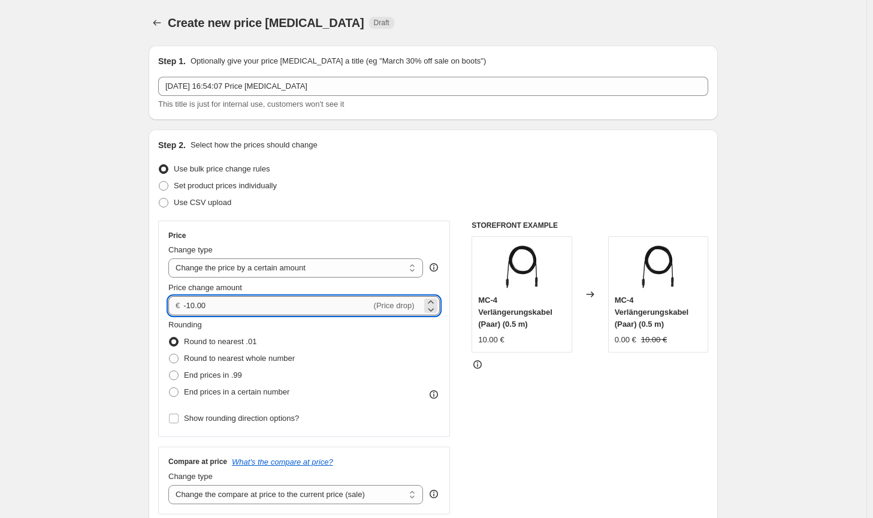
drag, startPoint x: 230, startPoint y: 308, endPoint x: 189, endPoint y: 303, distance: 41.6
click at [189, 303] on input "-10.00" at bounding box center [277, 305] width 188 height 19
type input "-100.00"
click at [242, 357] on span "Round to nearest whole number" at bounding box center [239, 358] width 111 height 9
click at [170, 354] on input "Round to nearest whole number" at bounding box center [169, 354] width 1 height 1
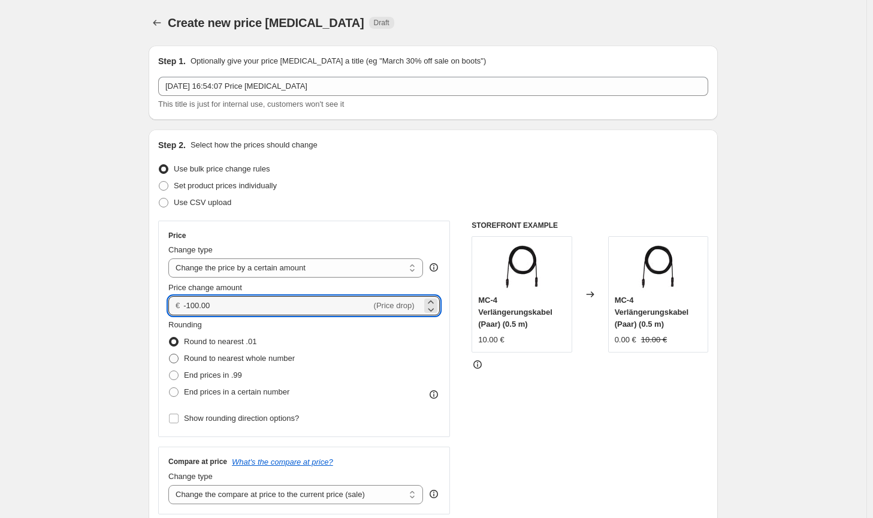
radio input "true"
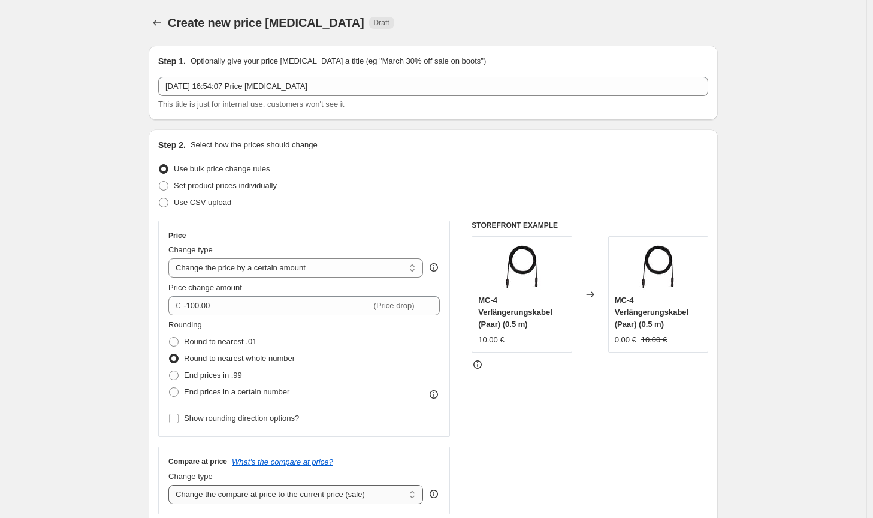
click at [297, 498] on select "Change the compare at price to the current price (sale) Change the compare at p…" at bounding box center [295, 494] width 255 height 19
select select "no_change"
click at [171, 485] on select "Change the compare at price to the current price (sale) Change the compare at p…" at bounding box center [295, 494] width 255 height 19
click at [565, 448] on div "STOREFRONT EXAMPLE MC-4 Verlängerungskabel (Paar) (0.5 m) 10.00 € Changed to MC…" at bounding box center [590, 368] width 237 height 294
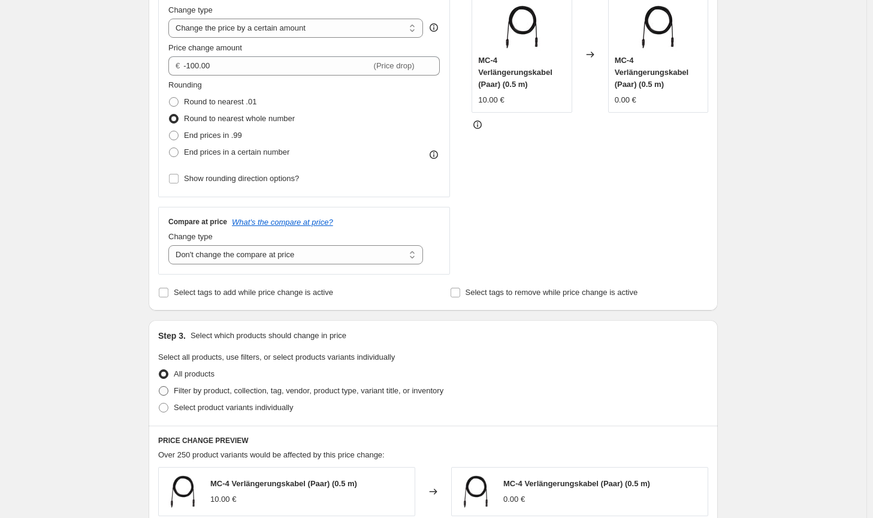
click at [378, 391] on span "Filter by product, collection, tag, vendor, product type, variant title, or inv…" at bounding box center [309, 390] width 270 height 9
click at [159, 387] on input "Filter by product, collection, tag, vendor, product type, variant title, or inv…" at bounding box center [159, 386] width 1 height 1
radio input "true"
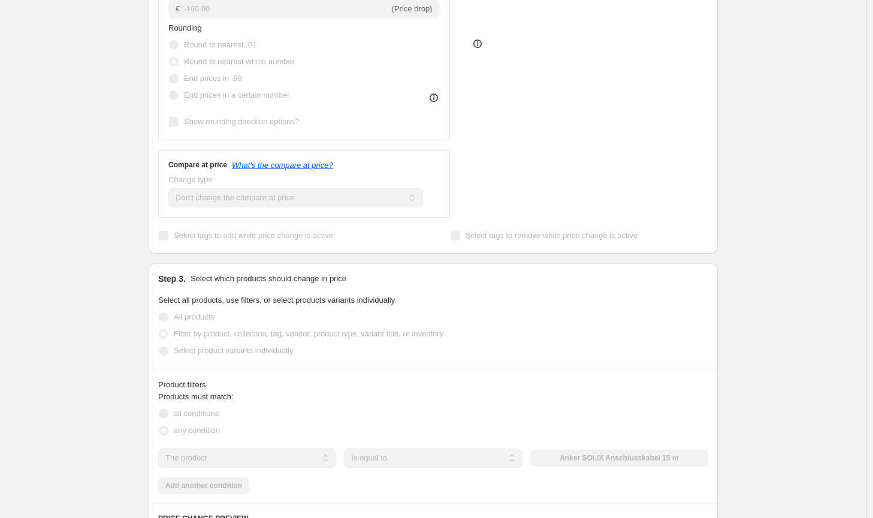
scroll to position [360, 0]
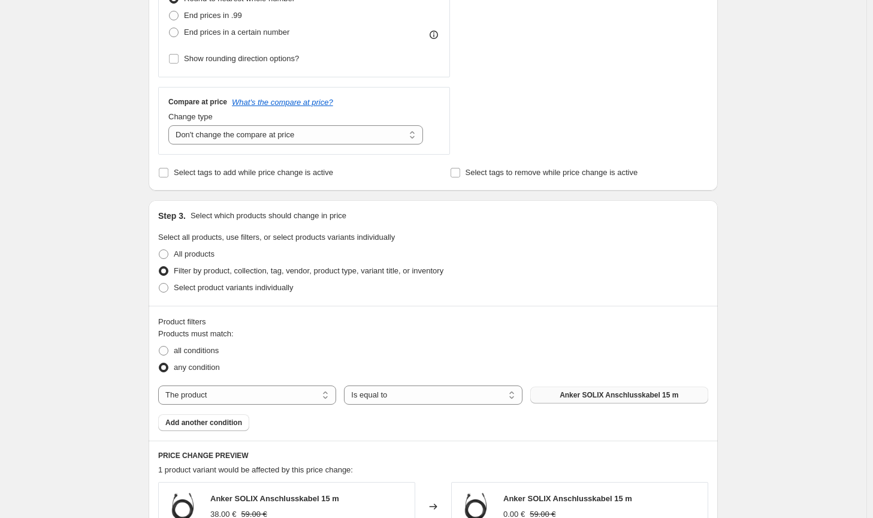
click at [583, 394] on span "Anker SOLIX Anschlusskabel 15 m" at bounding box center [619, 395] width 119 height 10
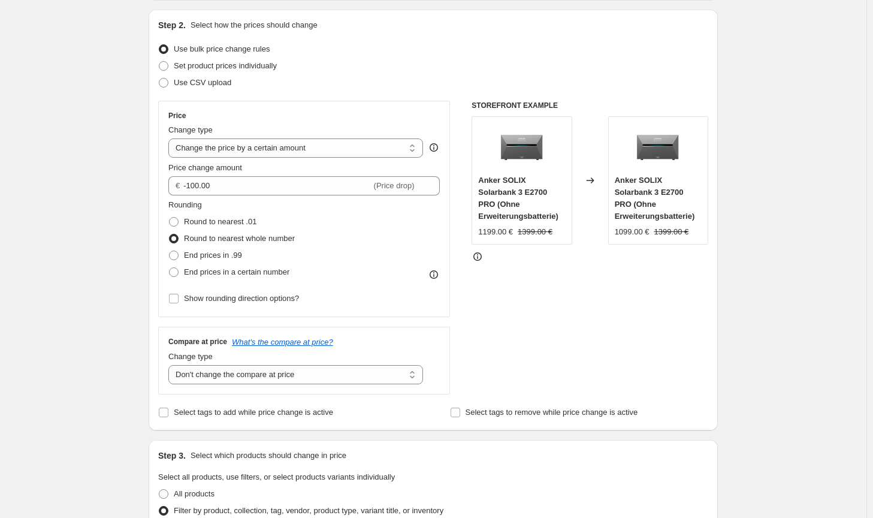
scroll to position [834, 0]
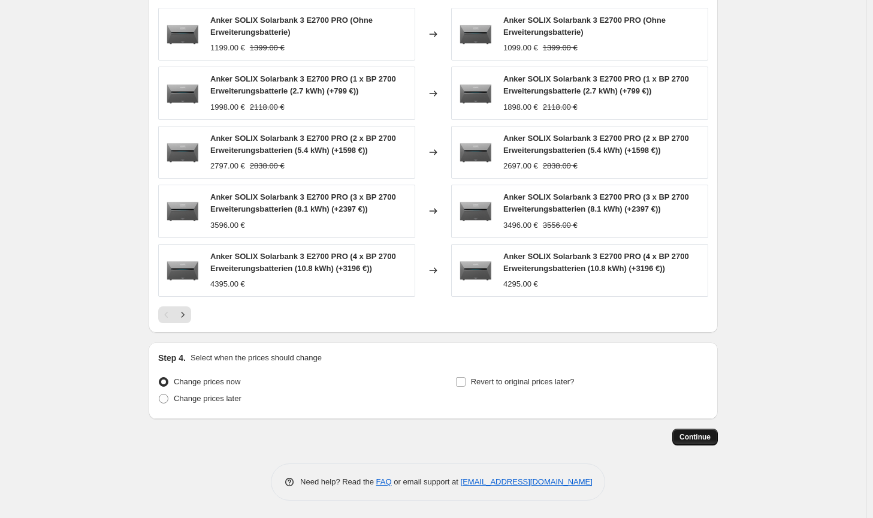
click at [705, 436] on span "Continue" at bounding box center [695, 437] width 31 height 10
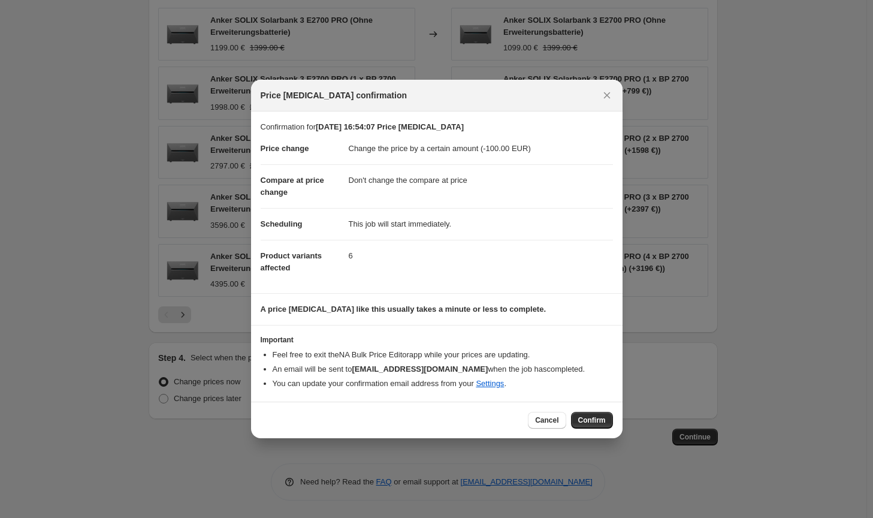
click at [603, 420] on span "Confirm" at bounding box center [593, 420] width 28 height 10
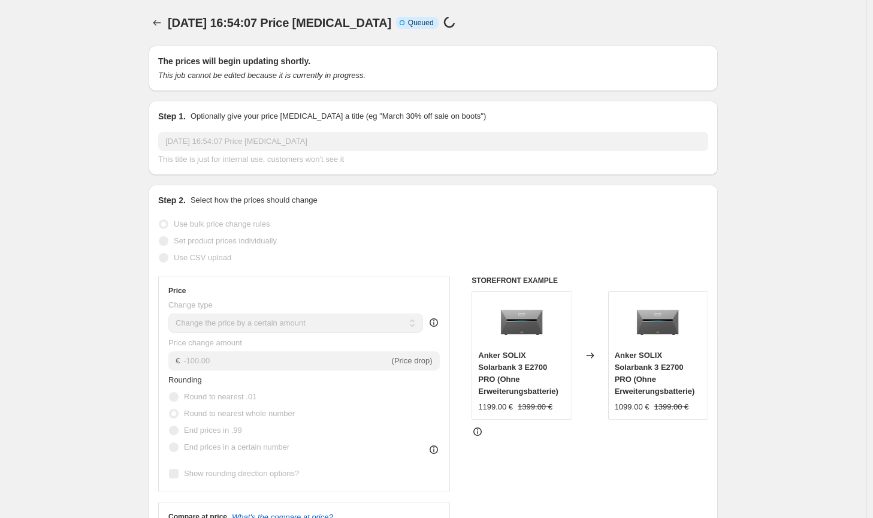
scroll to position [834, 0]
